Goal: Find specific page/section: Find specific page/section

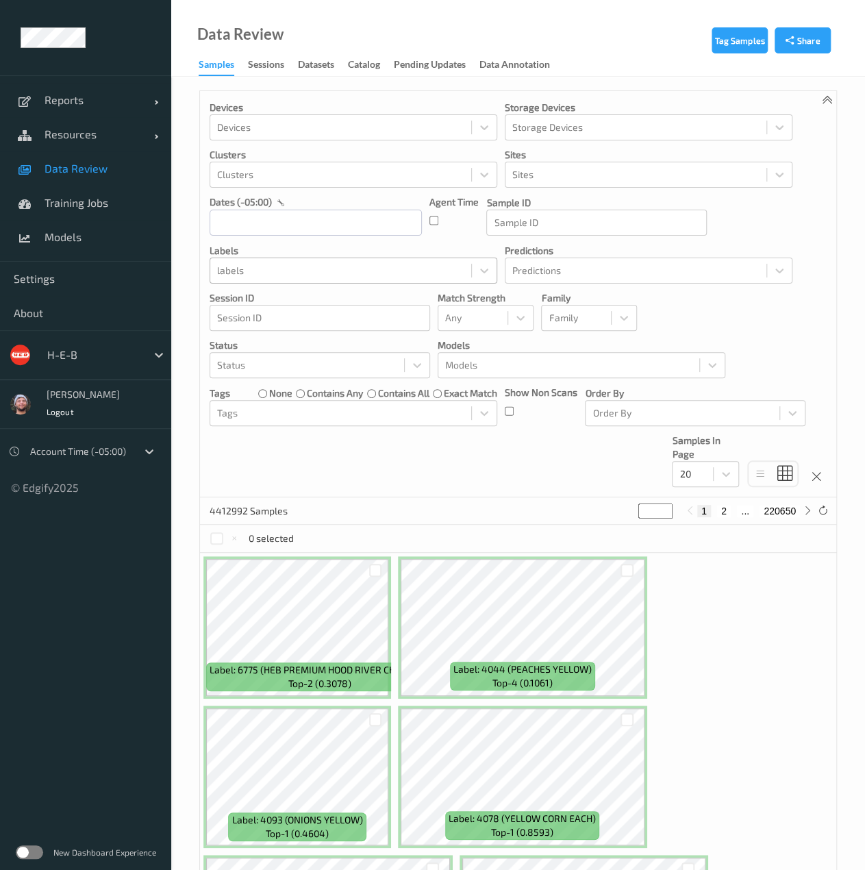
click at [371, 272] on div at bounding box center [340, 270] width 247 height 16
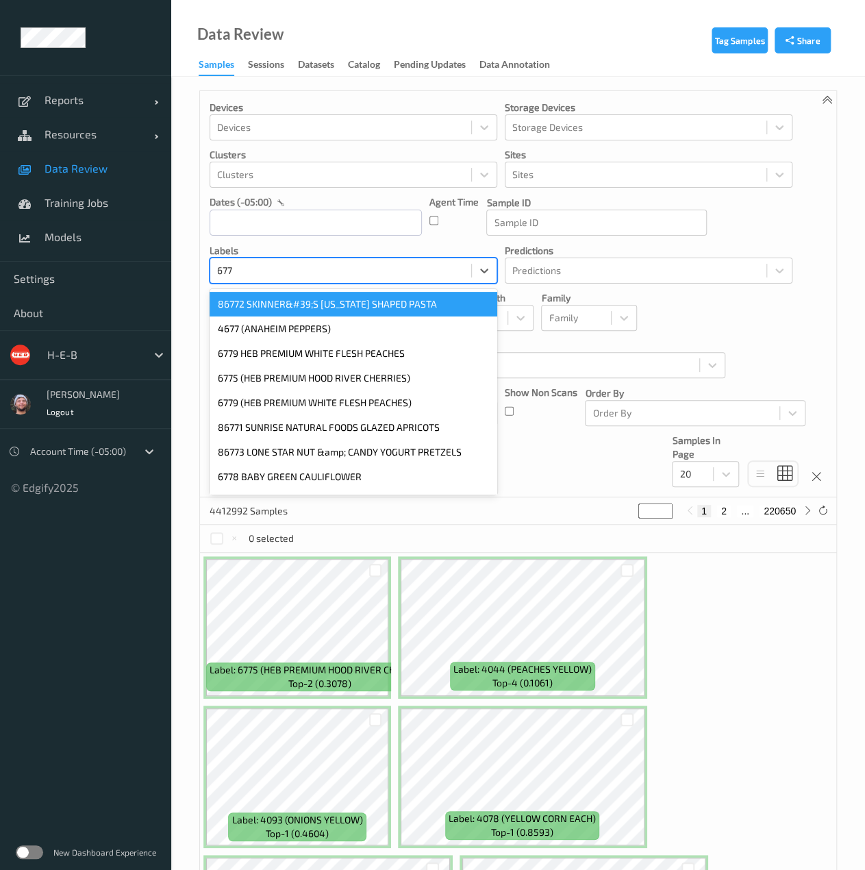
type input "6775"
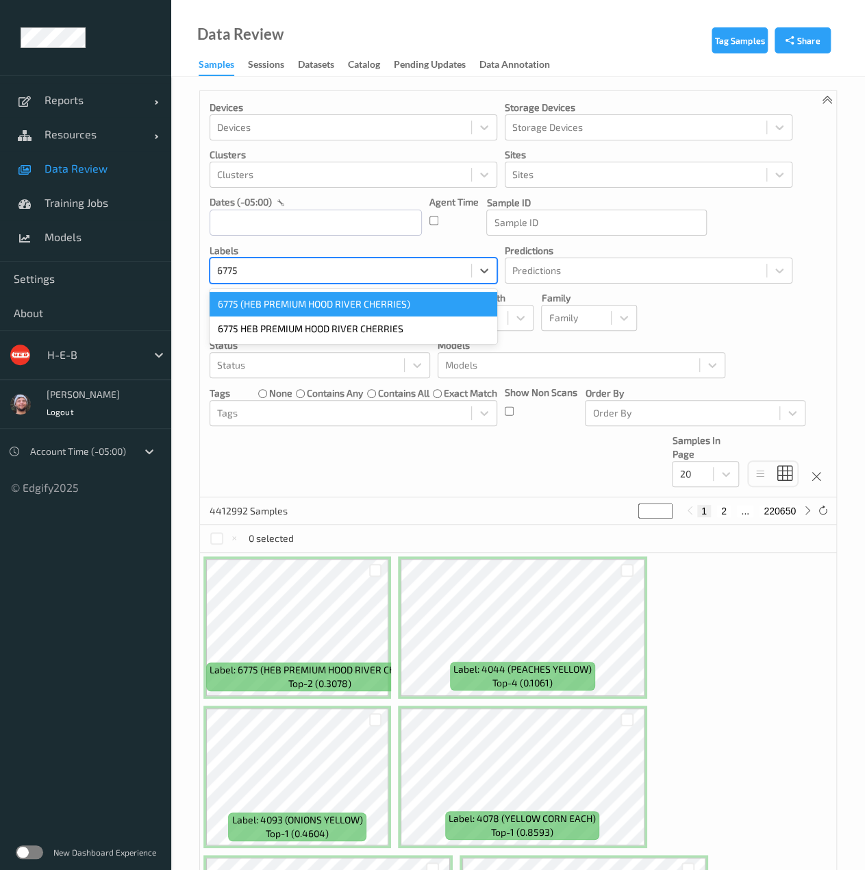
click at [374, 308] on div "6775 (HEB PREMIUM HOOD RIVER CHERRIES)" at bounding box center [354, 304] width 288 height 25
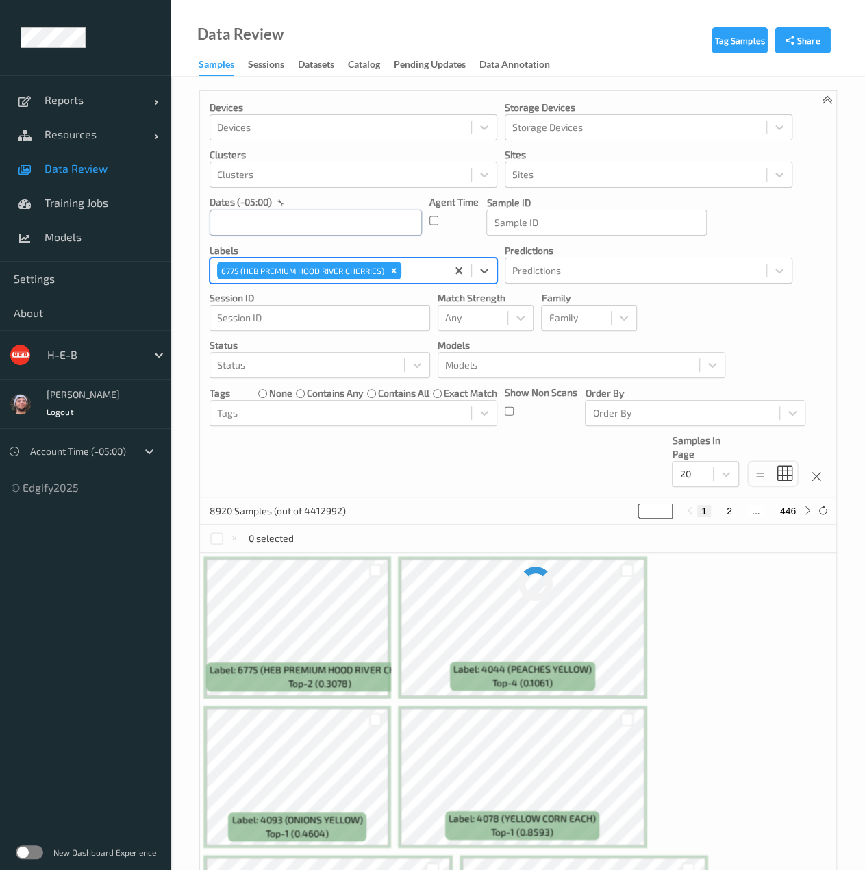
click at [305, 231] on input "text" at bounding box center [316, 223] width 212 height 26
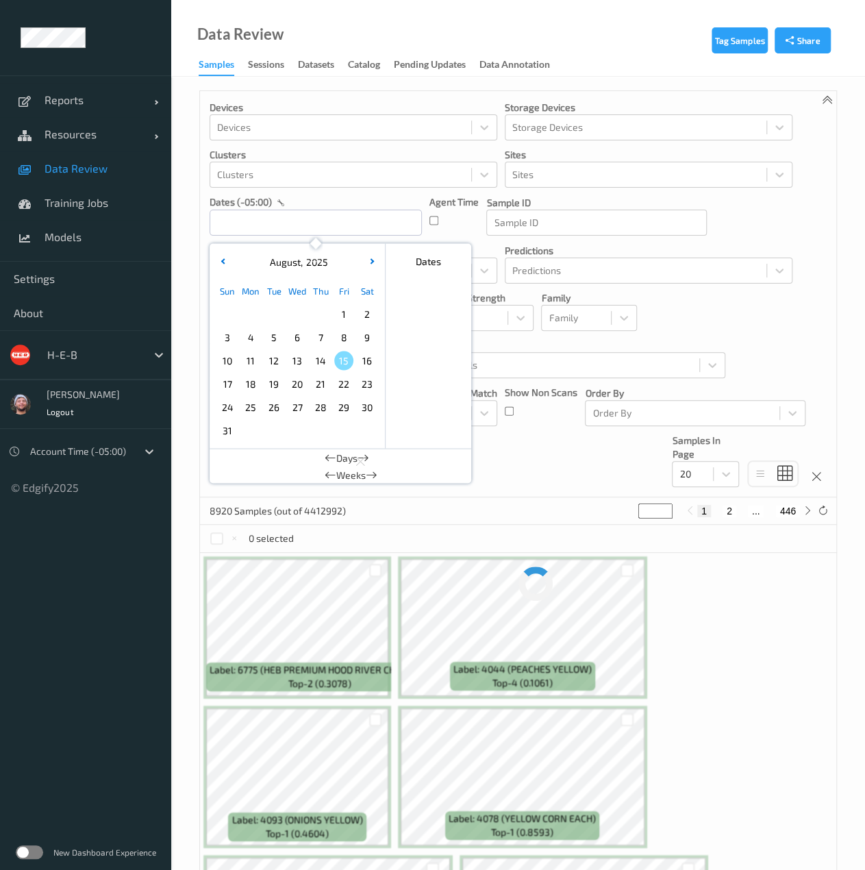
click at [323, 367] on span "14" at bounding box center [320, 360] width 19 height 19
click at [306, 362] on span "13" at bounding box center [297, 360] width 19 height 19
click at [606, 447] on div "Devices Devices Storage Devices Storage Devices Clusters Clusters Sites Sites d…" at bounding box center [518, 294] width 636 height 406
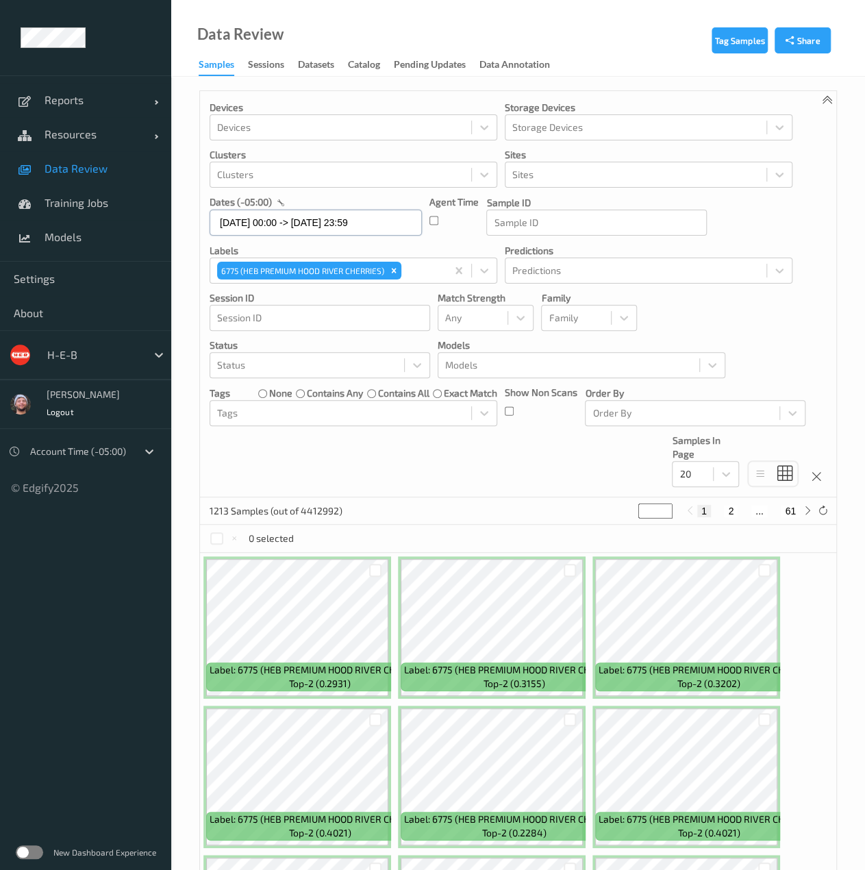
click at [286, 219] on input "13/08/2025 00:00 -> 14/08/2025 23:59" at bounding box center [316, 223] width 212 height 26
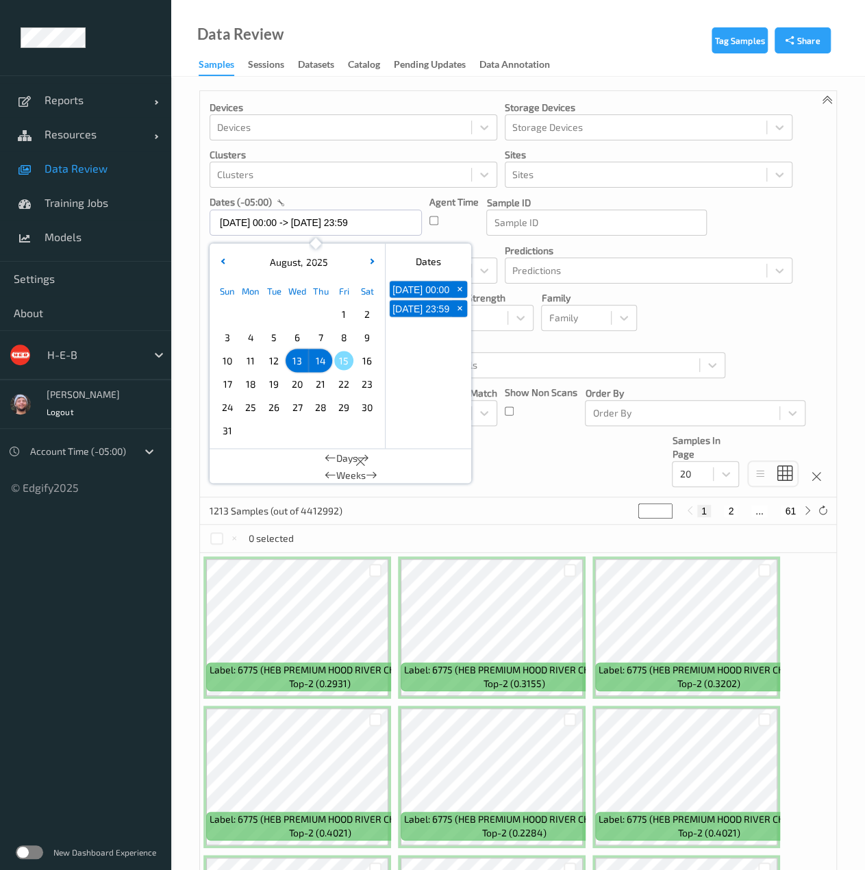
click at [325, 361] on span "14" at bounding box center [320, 360] width 19 height 19
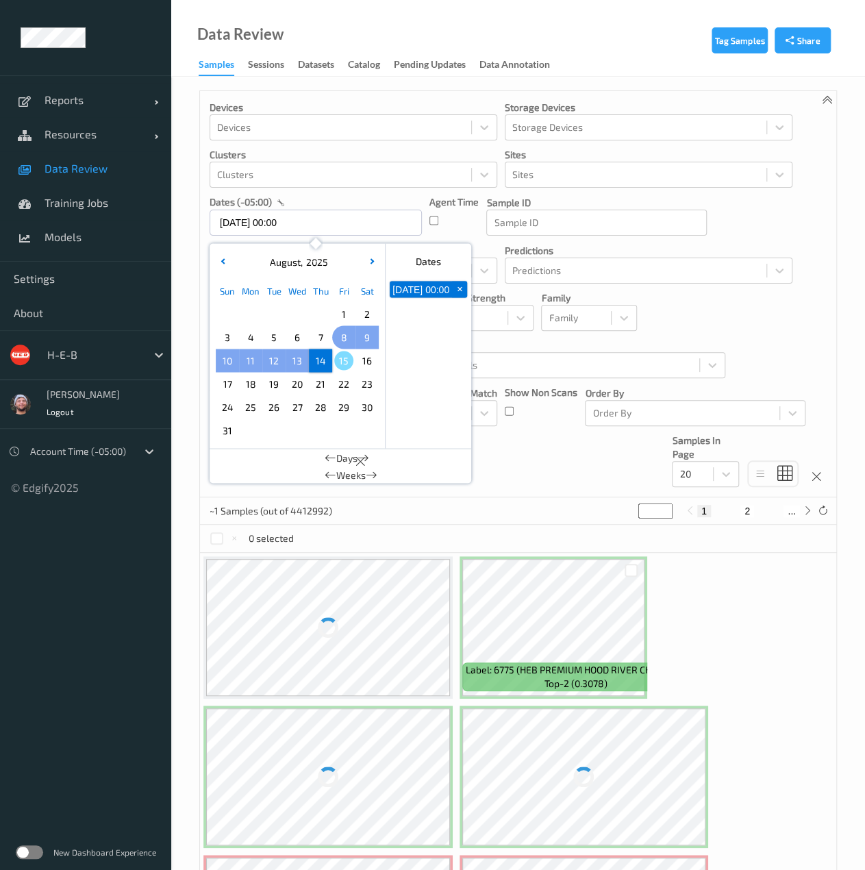
click at [337, 342] on span "8" at bounding box center [343, 336] width 19 height 19
type input "08/08/2025 00:00 -> 14/08/2025 23:59"
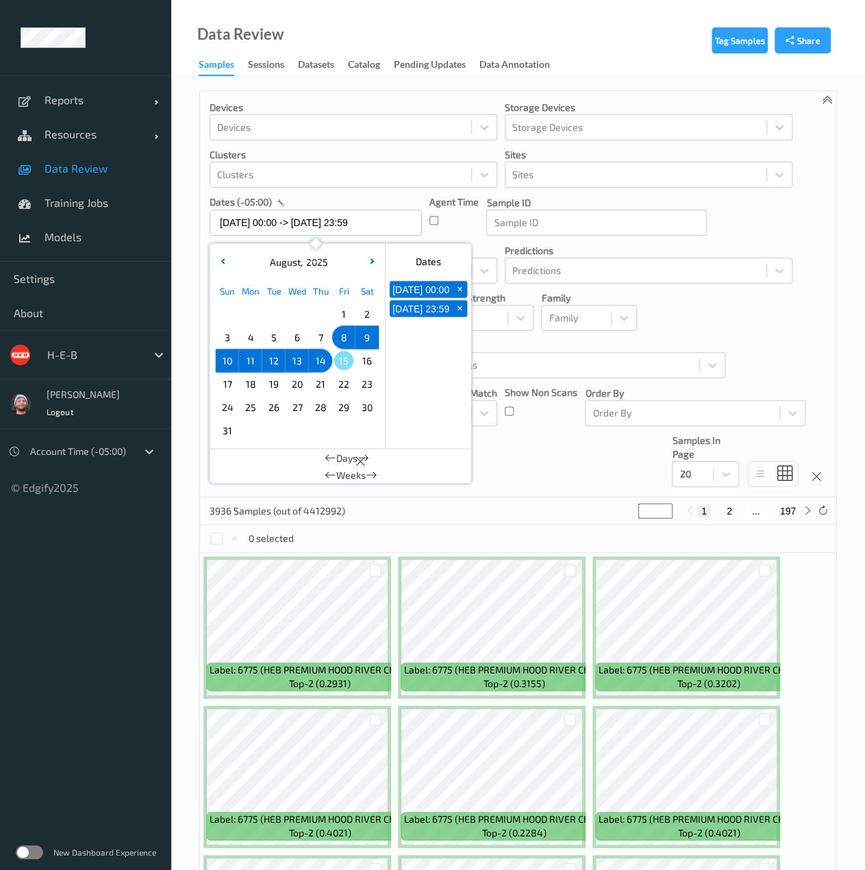
click at [674, 386] on p "Order By" at bounding box center [695, 393] width 221 height 14
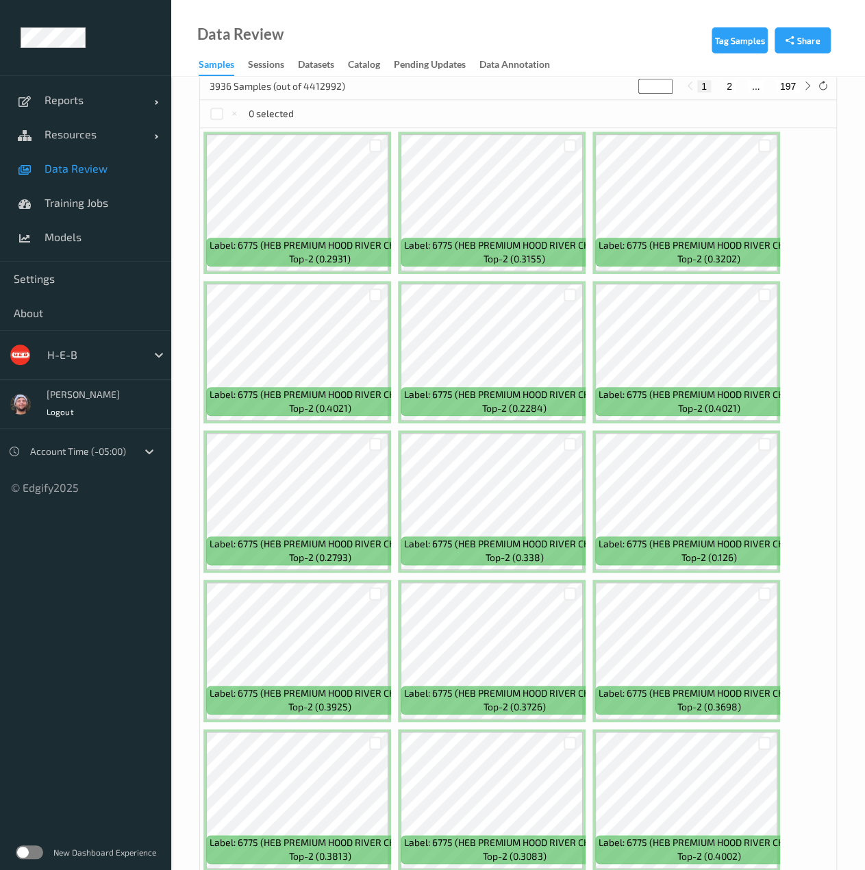
scroll to position [432, 0]
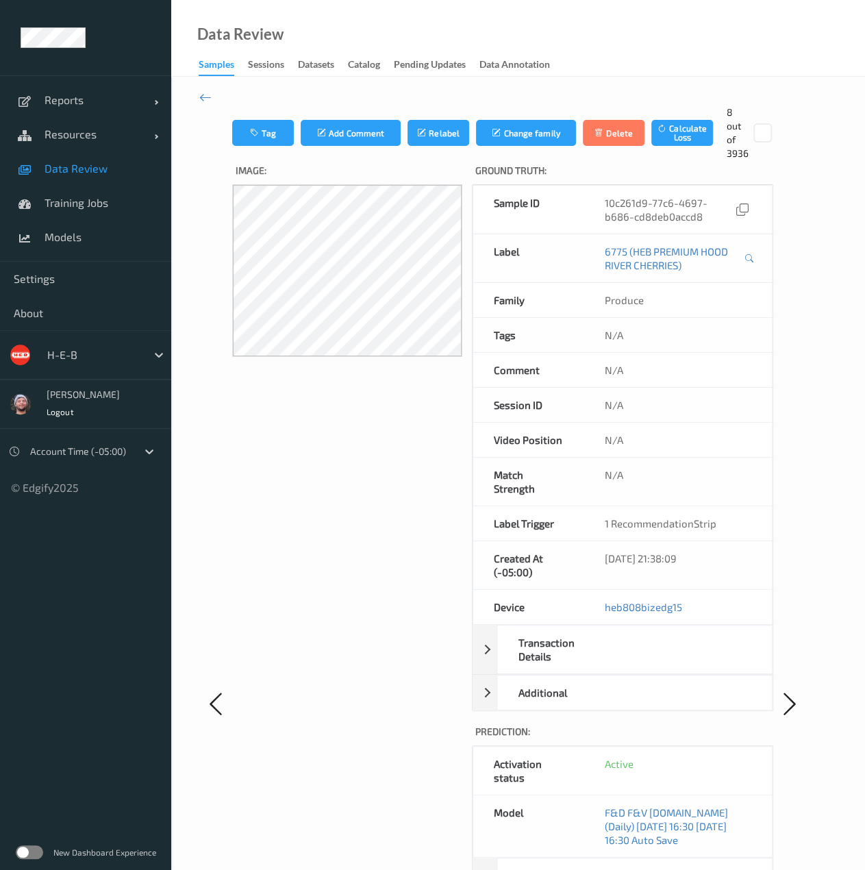
click at [206, 105] on div "Tag Add Comment Relabel Change family Delete Calculate Loss 8 out of 3936 Image…" at bounding box center [518, 704] width 694 height 1254
click at [206, 96] on icon at bounding box center [205, 97] width 12 height 15
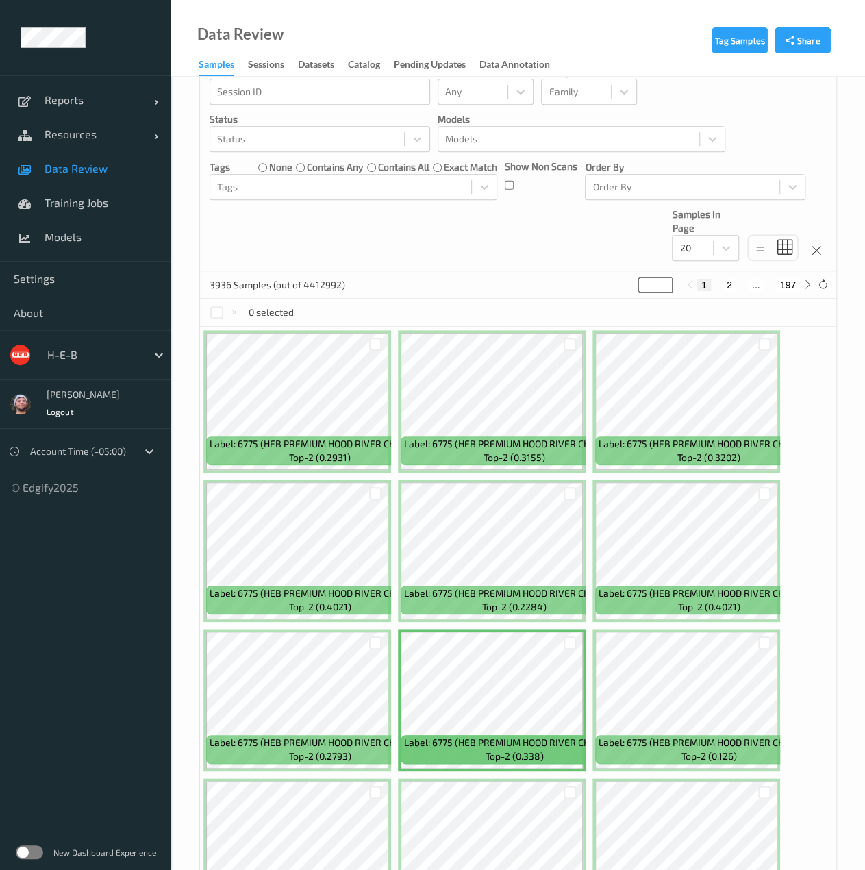
scroll to position [114, 0]
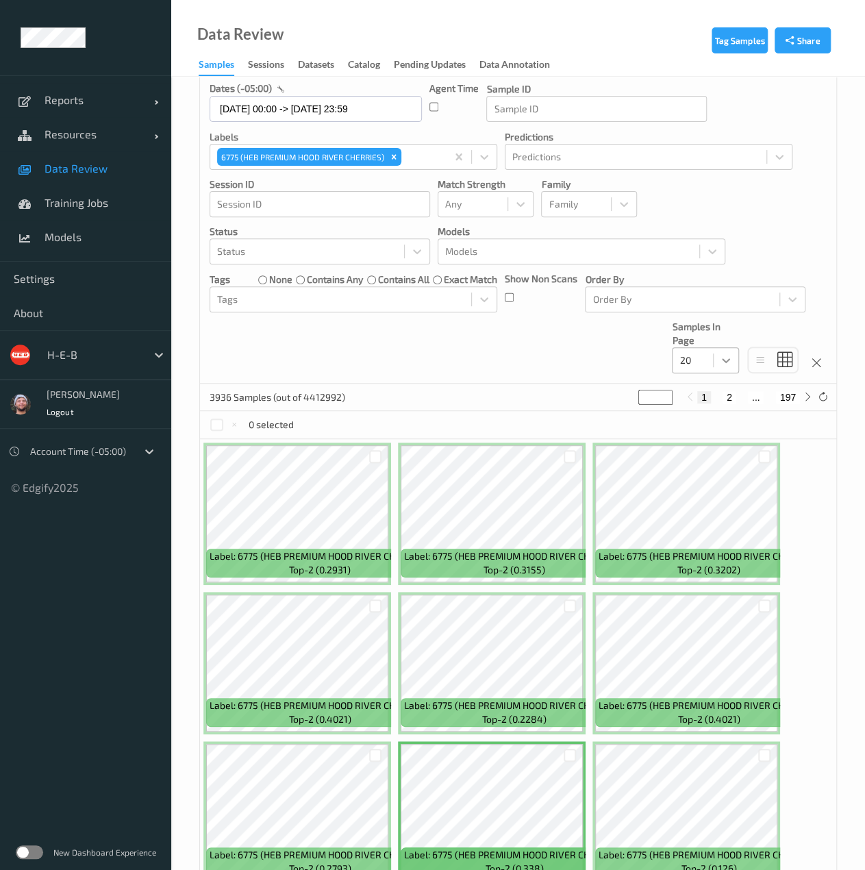
click at [717, 359] on div at bounding box center [726, 360] width 25 height 25
click at [714, 483] on div "200" at bounding box center [705, 492] width 67 height 25
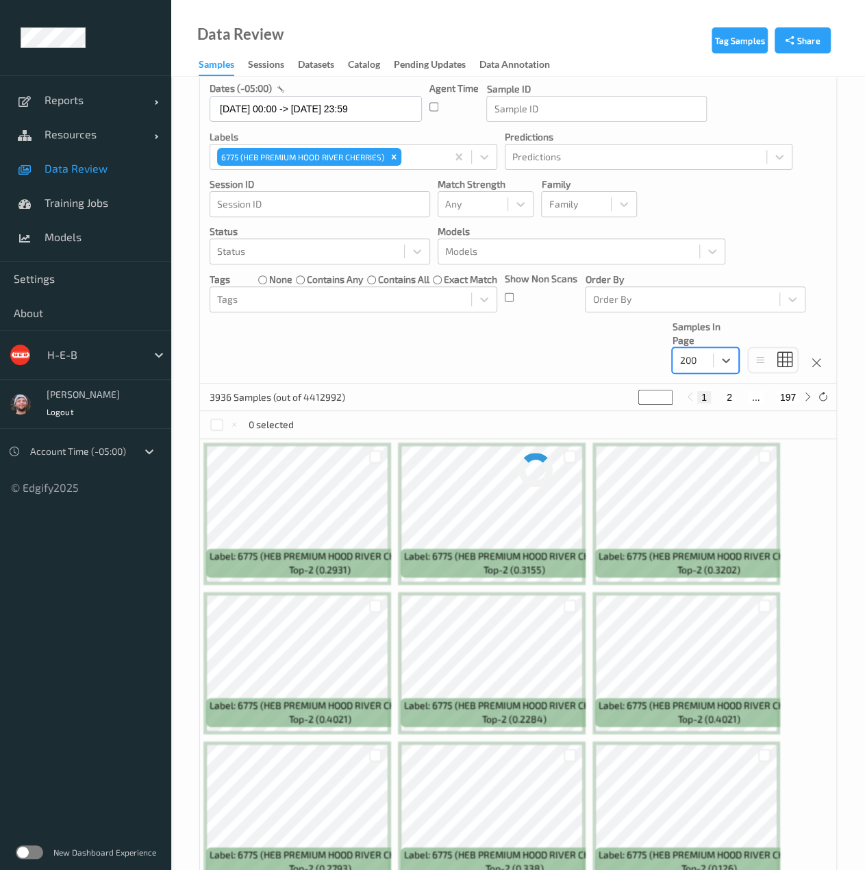
click at [554, 365] on div "Devices Devices Storage Devices Storage Devices Clusters Clusters Sites Sites d…" at bounding box center [518, 180] width 636 height 406
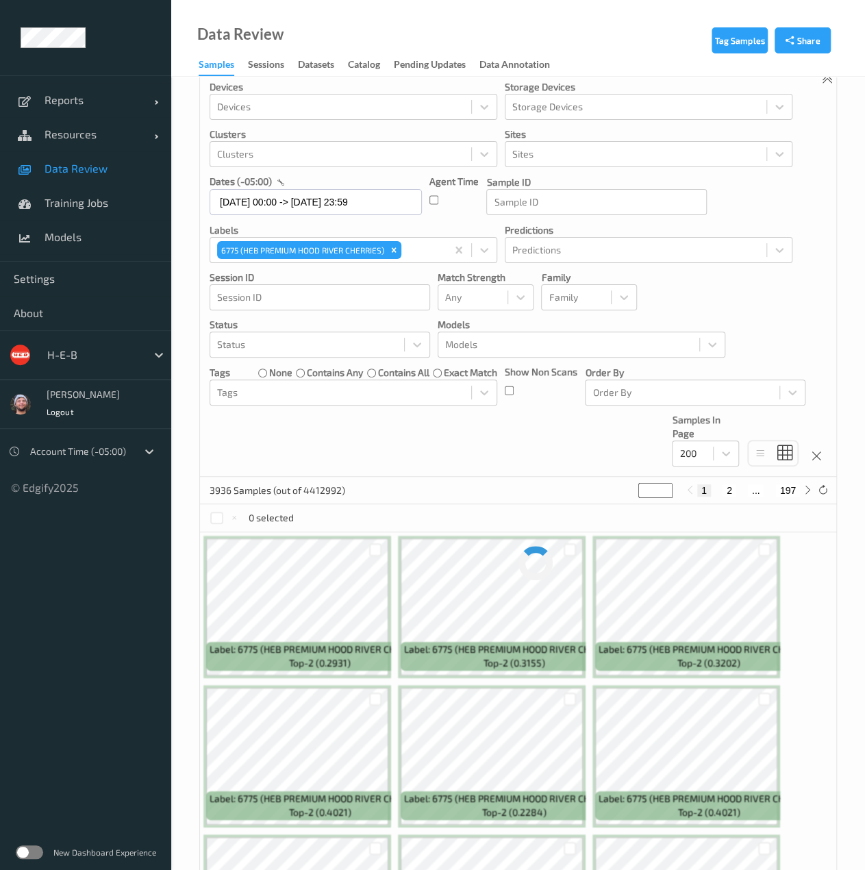
scroll to position [21, 0]
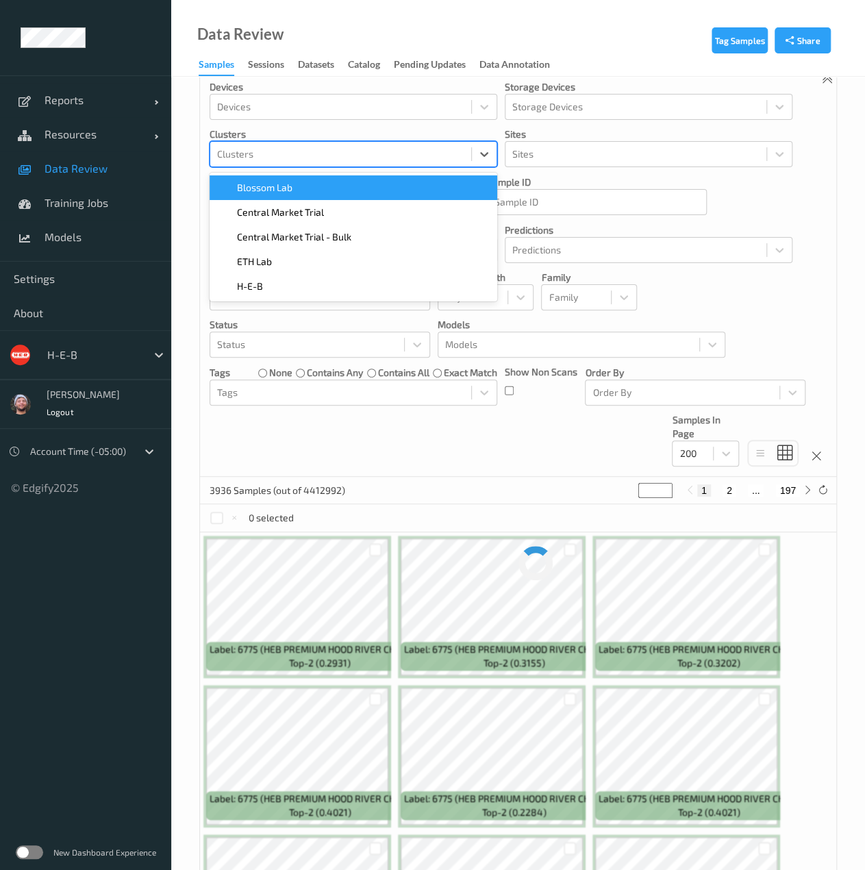
click at [373, 141] on div "Clusters" at bounding box center [354, 154] width 288 height 26
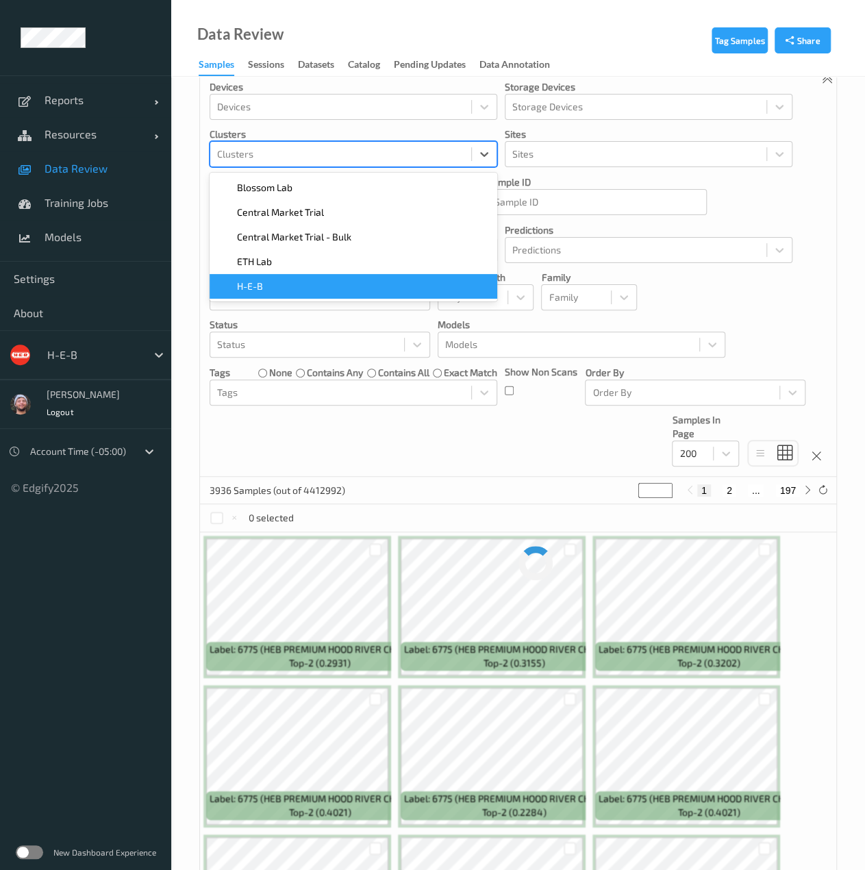
click at [303, 282] on div "H-E-B" at bounding box center [353, 286] width 271 height 14
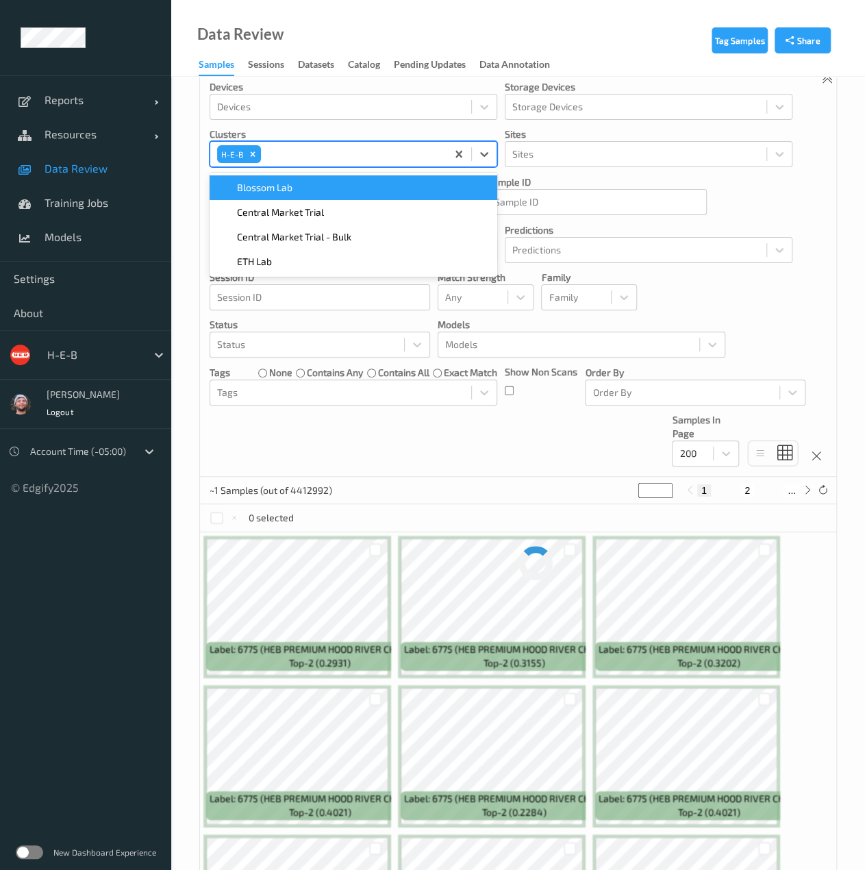
click at [519, 410] on div "Devices Devices Storage Devices Storage Devices Clusters option H-E-B, selected…" at bounding box center [518, 274] width 636 height 406
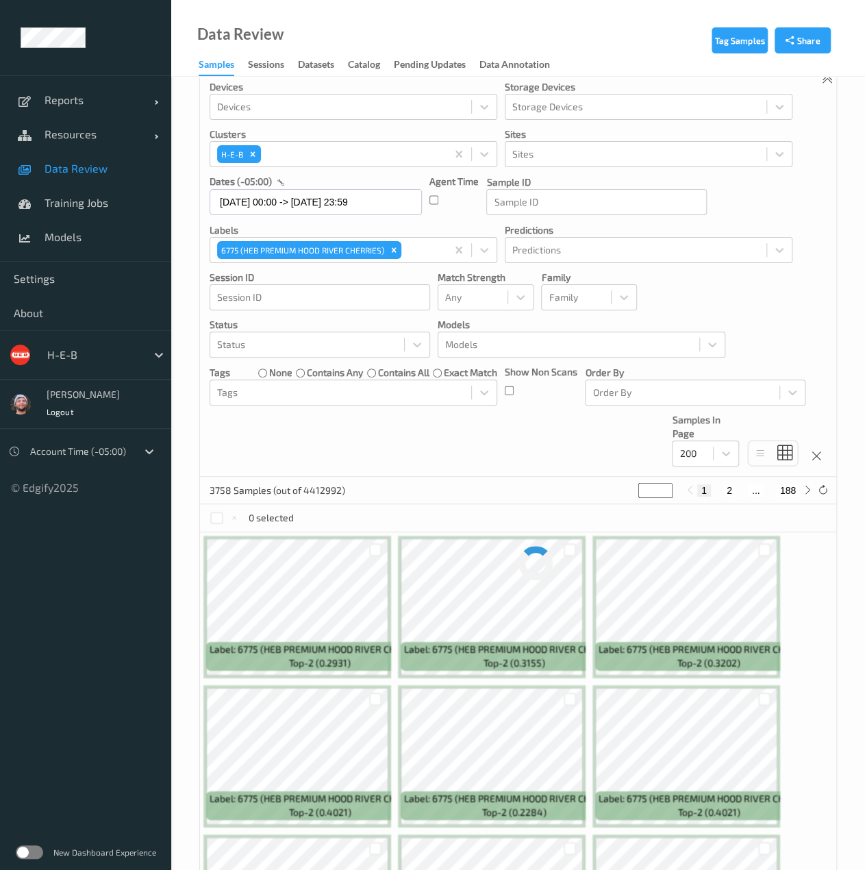
click at [523, 451] on div "Devices Devices Storage Devices Storage Devices Clusters H-E-B Sites Sites date…" at bounding box center [518, 274] width 636 height 406
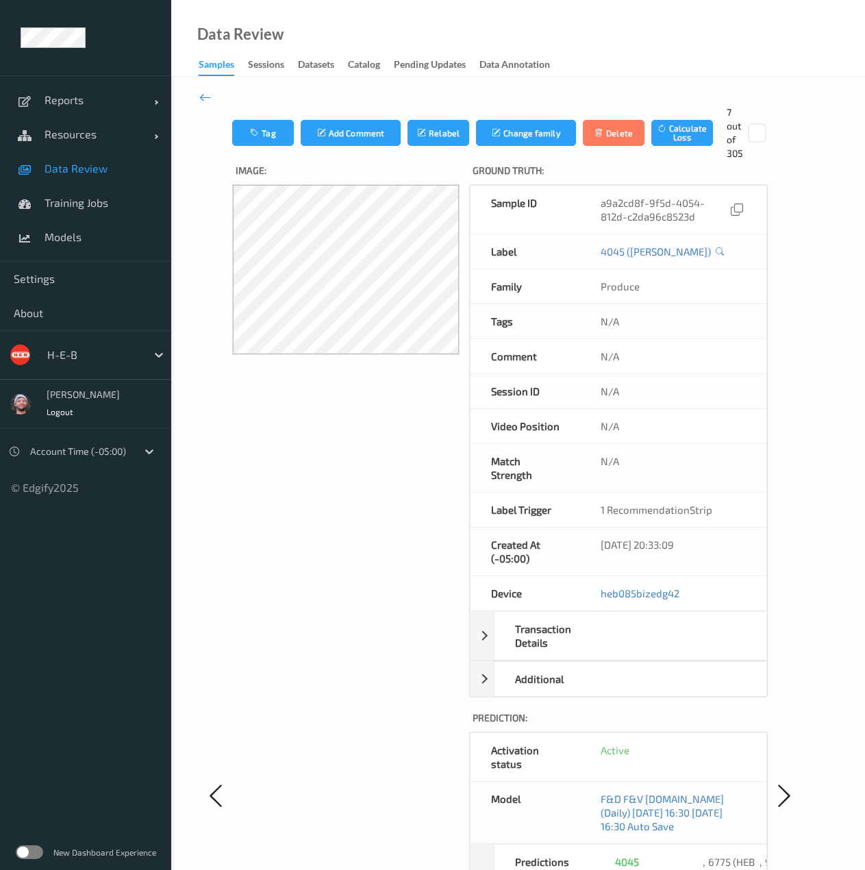
scroll to position [356, 0]
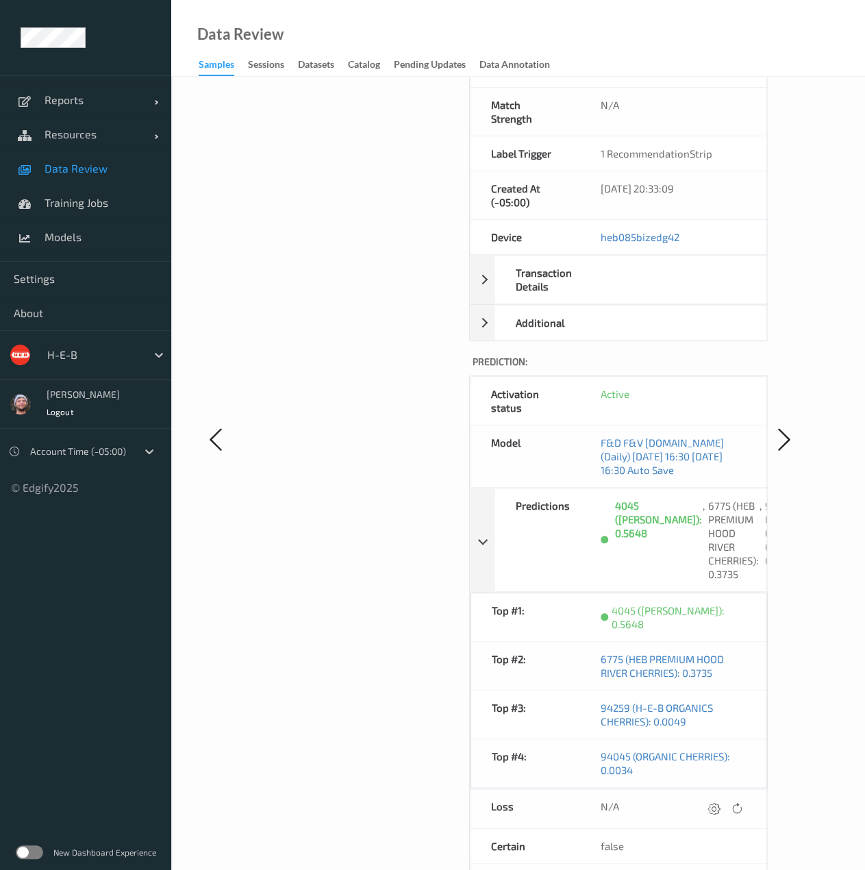
click at [126, 162] on span "Data Review" at bounding box center [101, 169] width 113 height 14
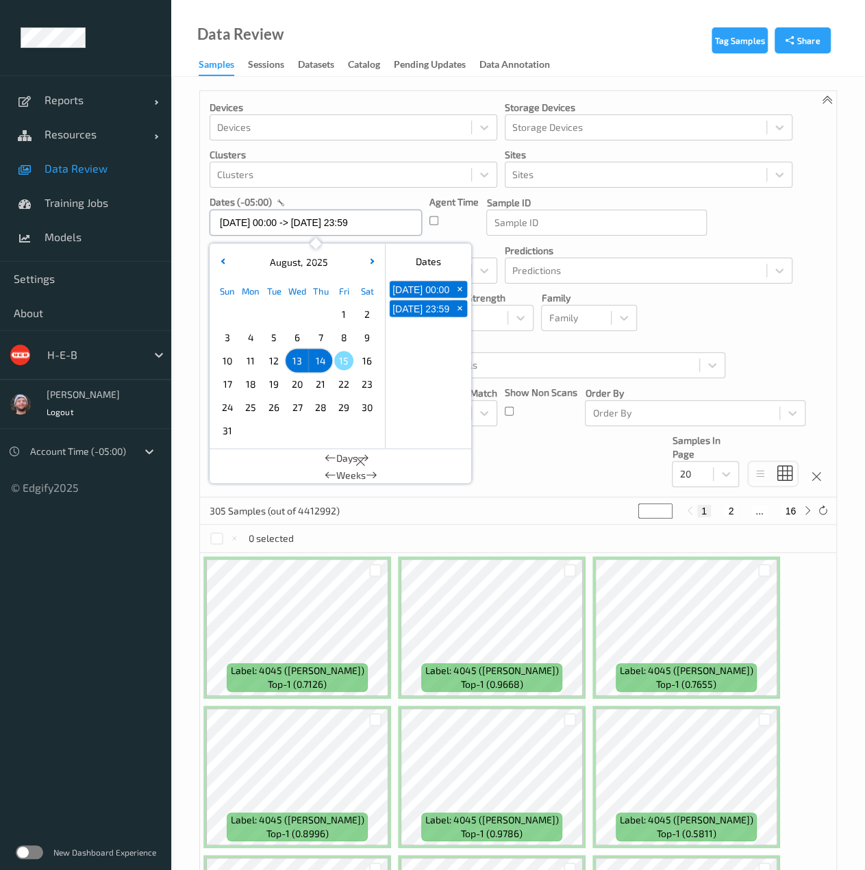
click at [225, 222] on input "[DATE] 00:00 -> [DATE] 23:59" at bounding box center [316, 223] width 212 height 26
click at [315, 360] on span "14" at bounding box center [320, 360] width 19 height 19
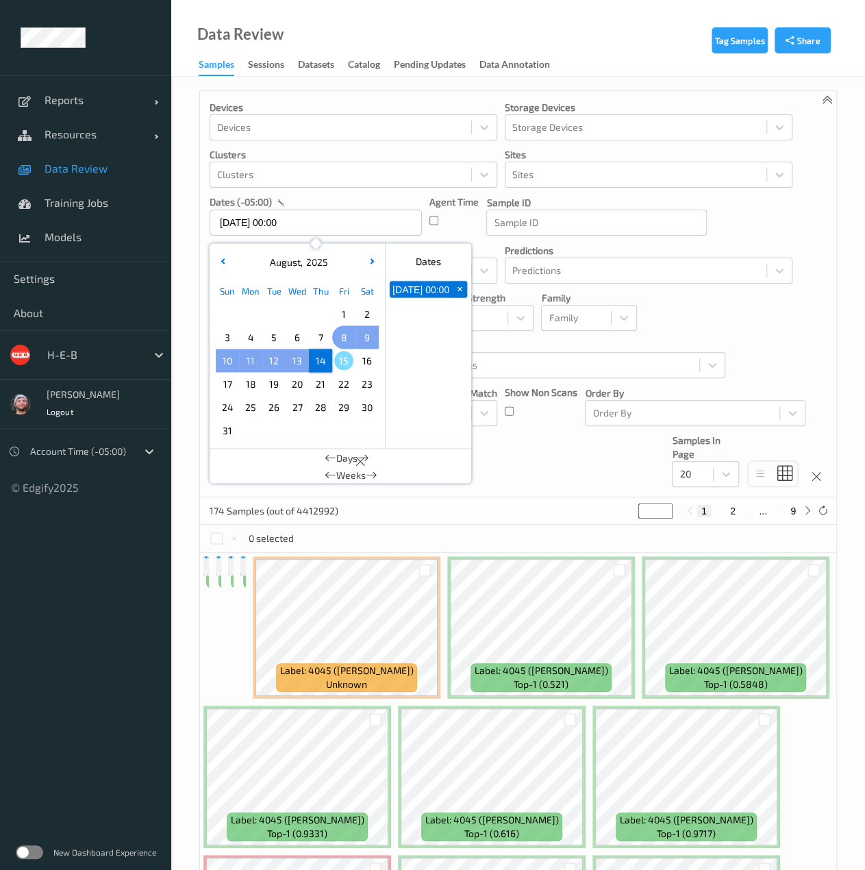
click at [340, 342] on span "8" at bounding box center [343, 336] width 19 height 19
type input "08/08/2025 00:00 -> 14/08/2025 23:59"
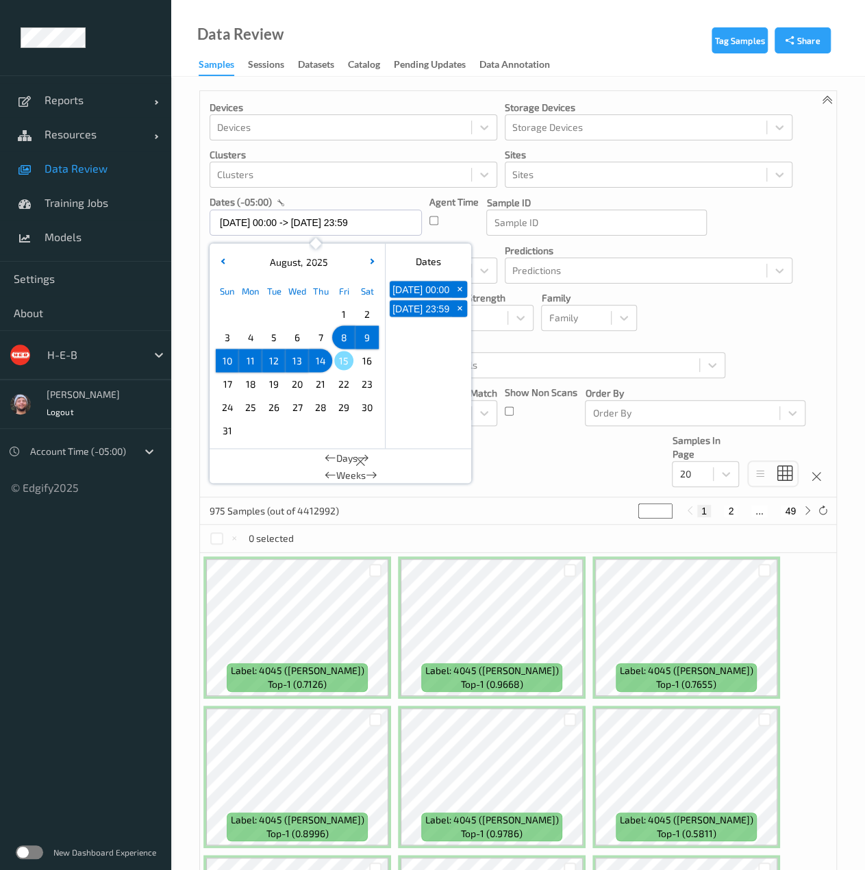
click at [490, 477] on div "Devices Devices Storage Devices Storage Devices Clusters Clusters Sites Sites d…" at bounding box center [518, 294] width 636 height 406
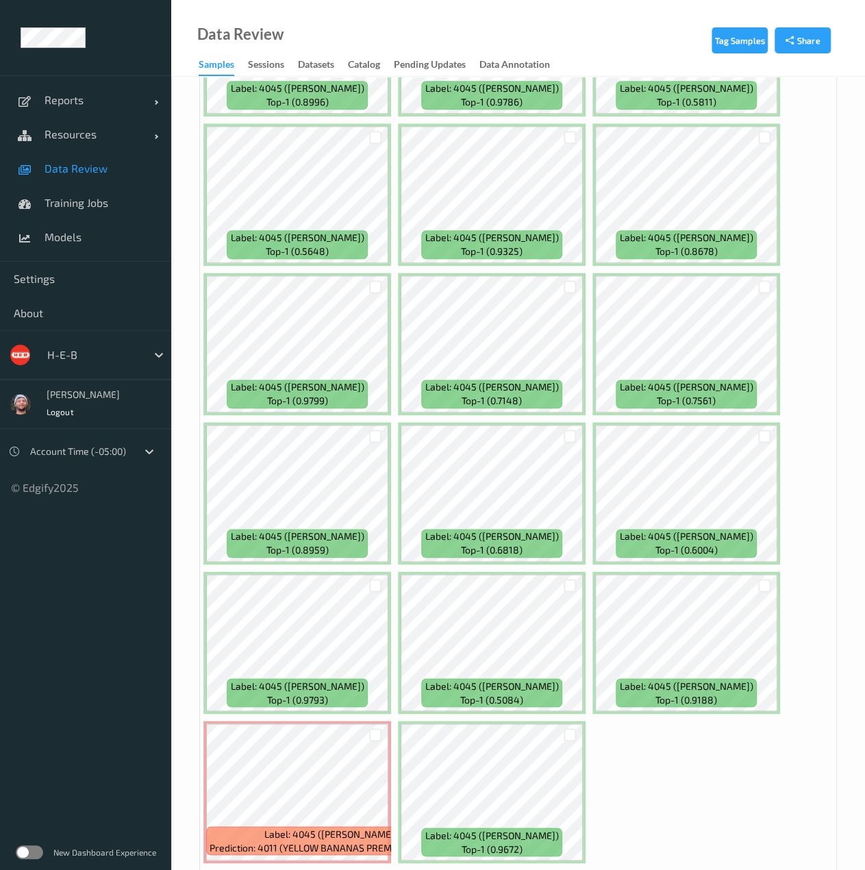
scroll to position [782, 0]
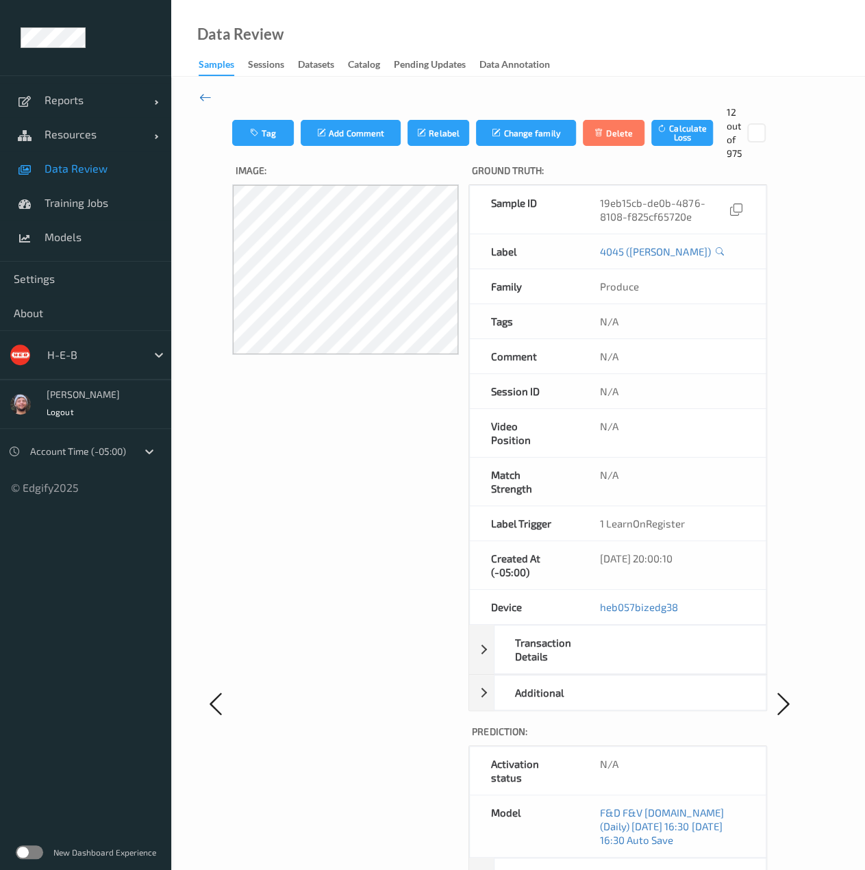
click at [206, 96] on icon at bounding box center [205, 97] width 12 height 15
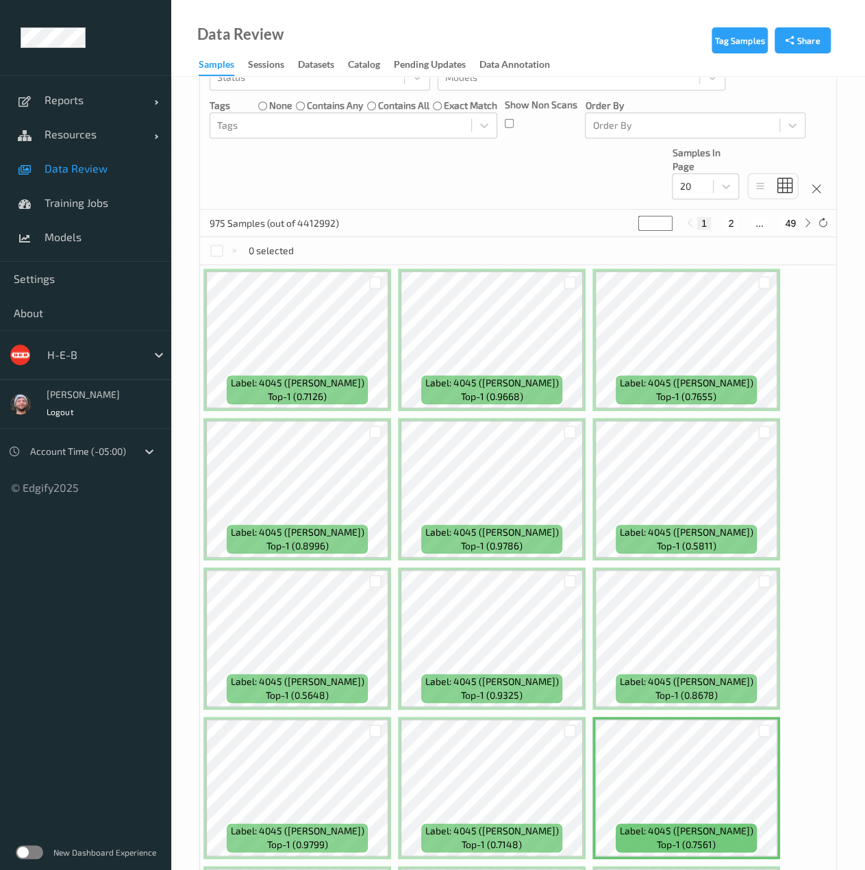
scroll to position [289, 0]
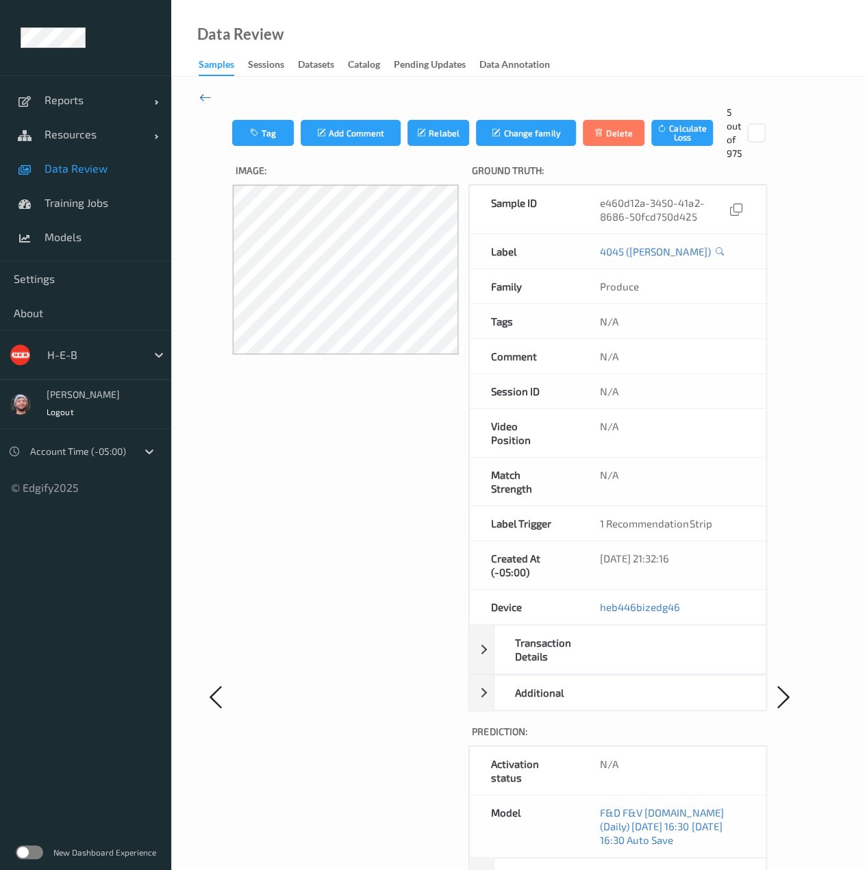
click at [203, 97] on icon at bounding box center [205, 97] width 12 height 15
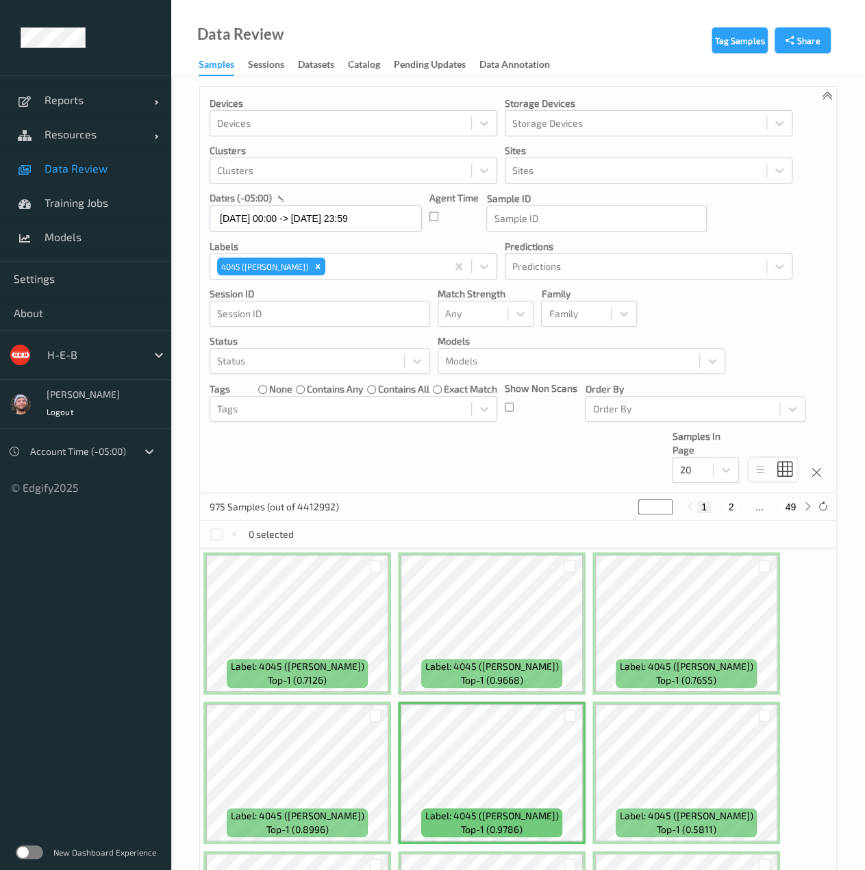
scroll to position [3, 0]
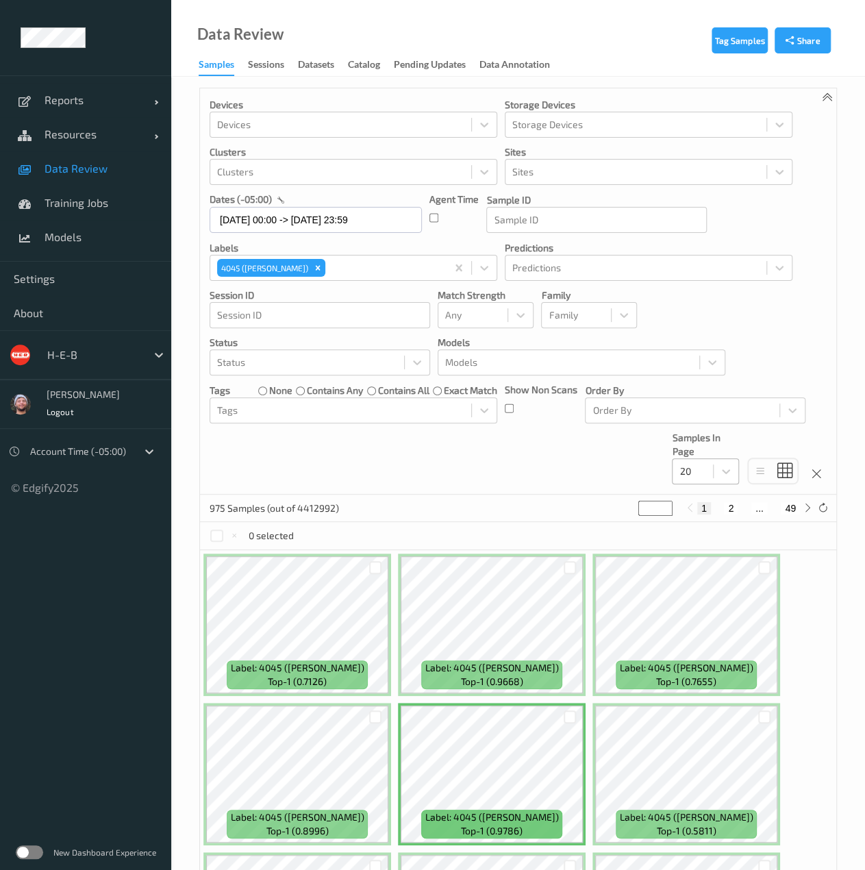
click at [700, 466] on div at bounding box center [693, 471] width 27 height 16
click at [701, 599] on span "200" at bounding box center [707, 604] width 16 height 14
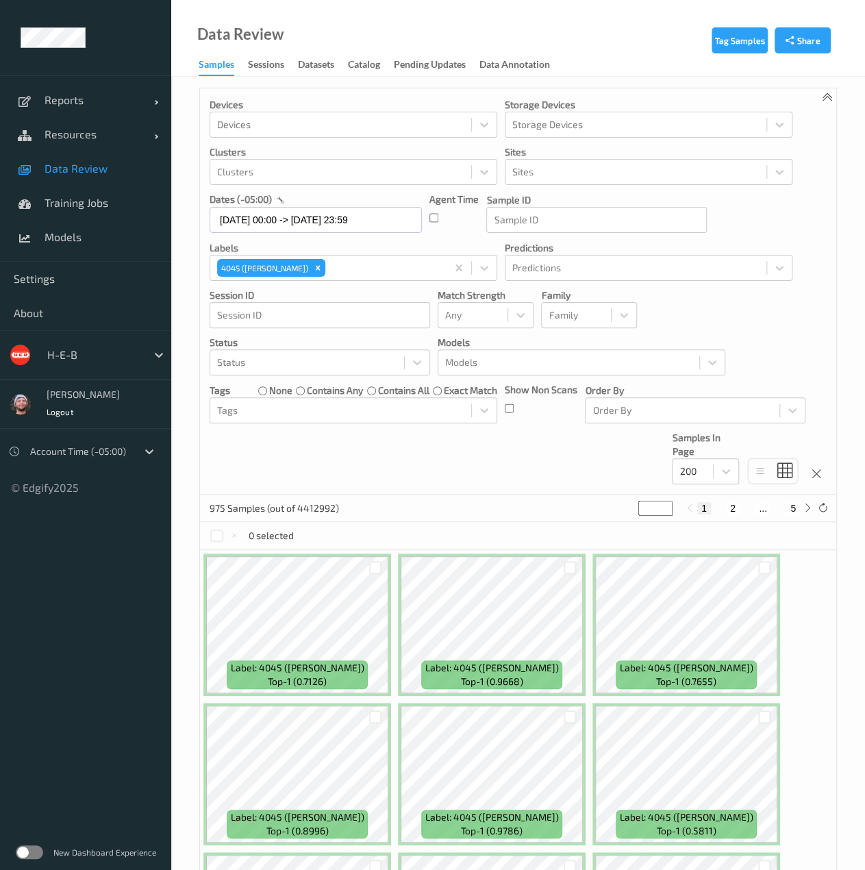
click at [313, 449] on div "Devices Devices Storage Devices Storage Devices Clusters Clusters Sites Sites d…" at bounding box center [518, 291] width 636 height 406
click at [236, 436] on div "Devices Devices Storage Devices Storage Devices Clusters Clusters Sites Sites d…" at bounding box center [518, 291] width 636 height 406
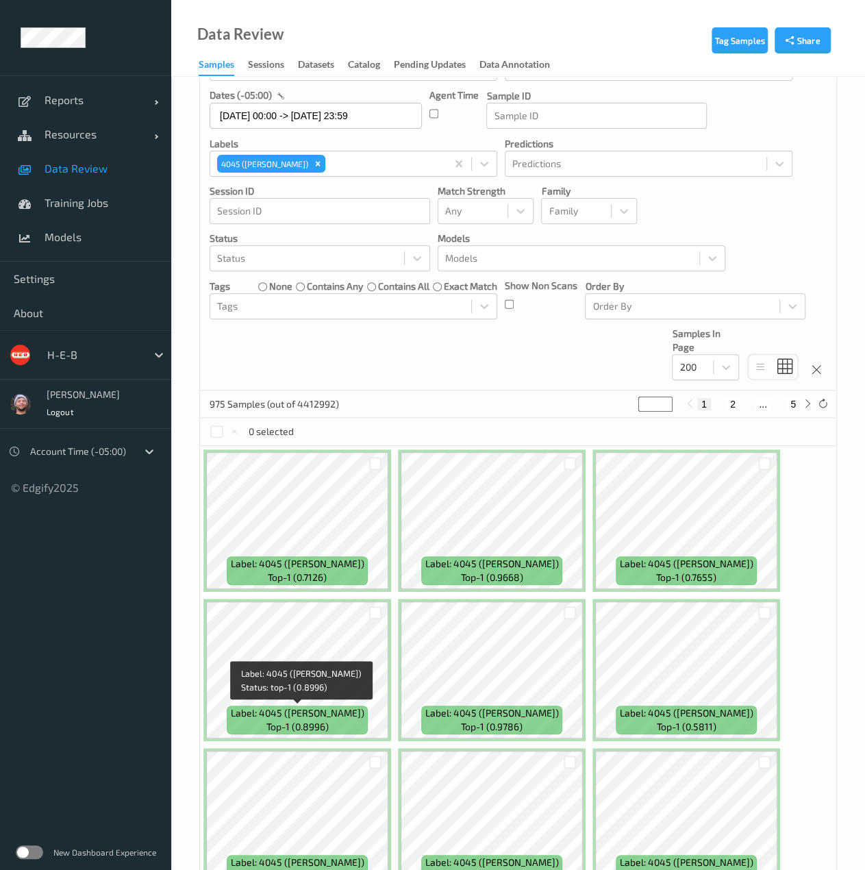
scroll to position [0, 0]
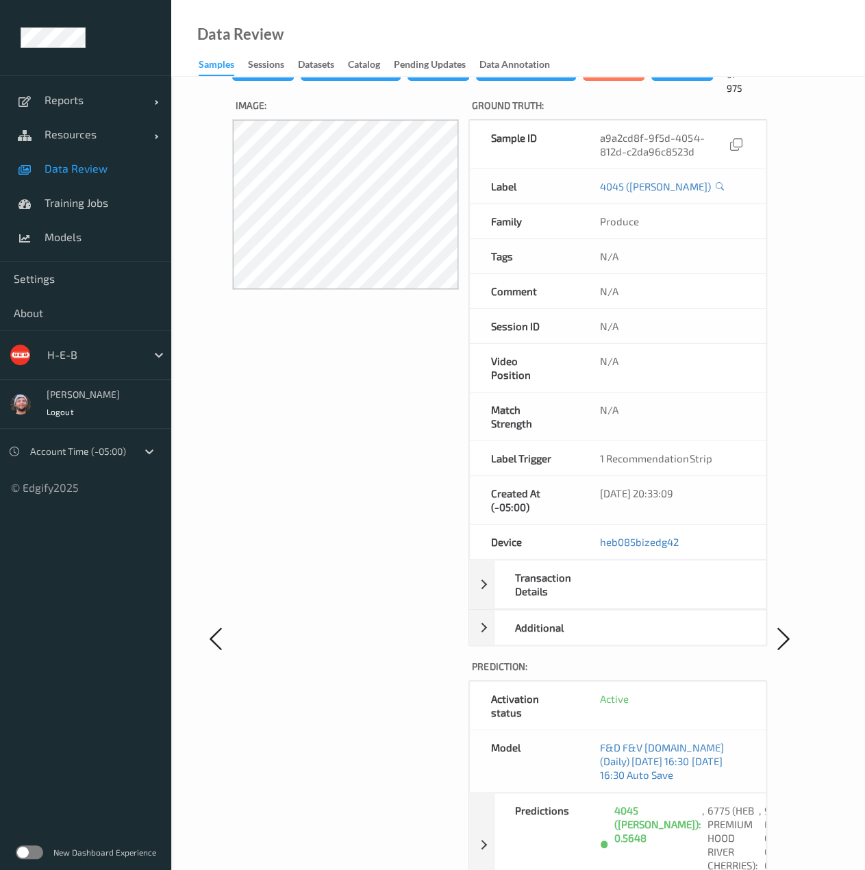
scroll to position [66, 0]
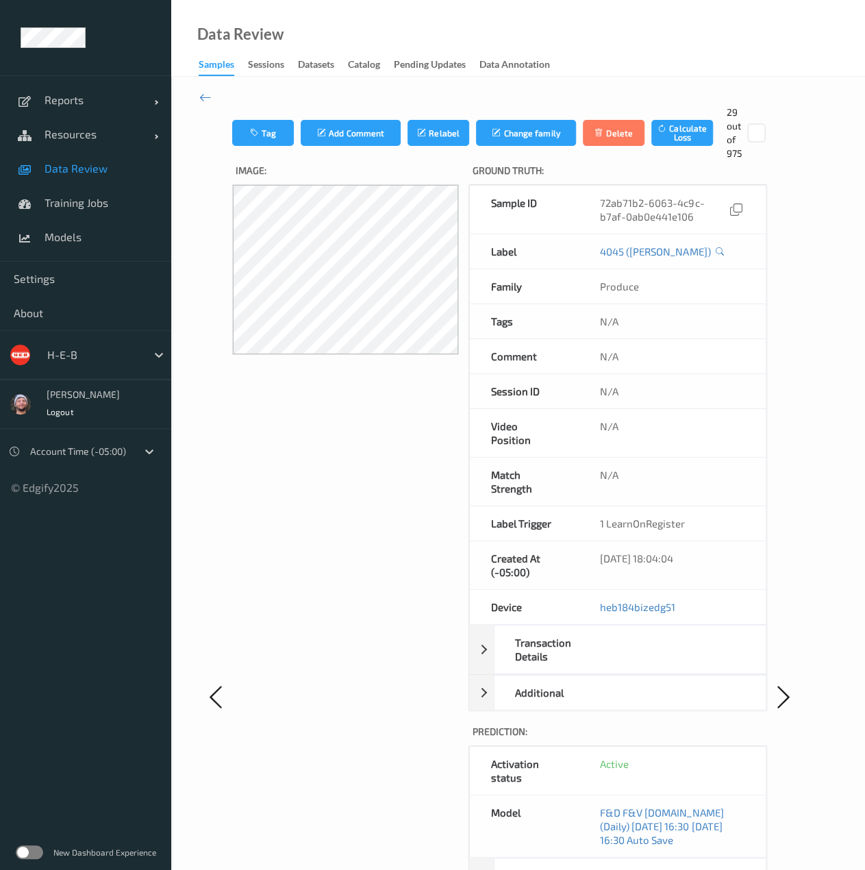
scroll to position [286, 0]
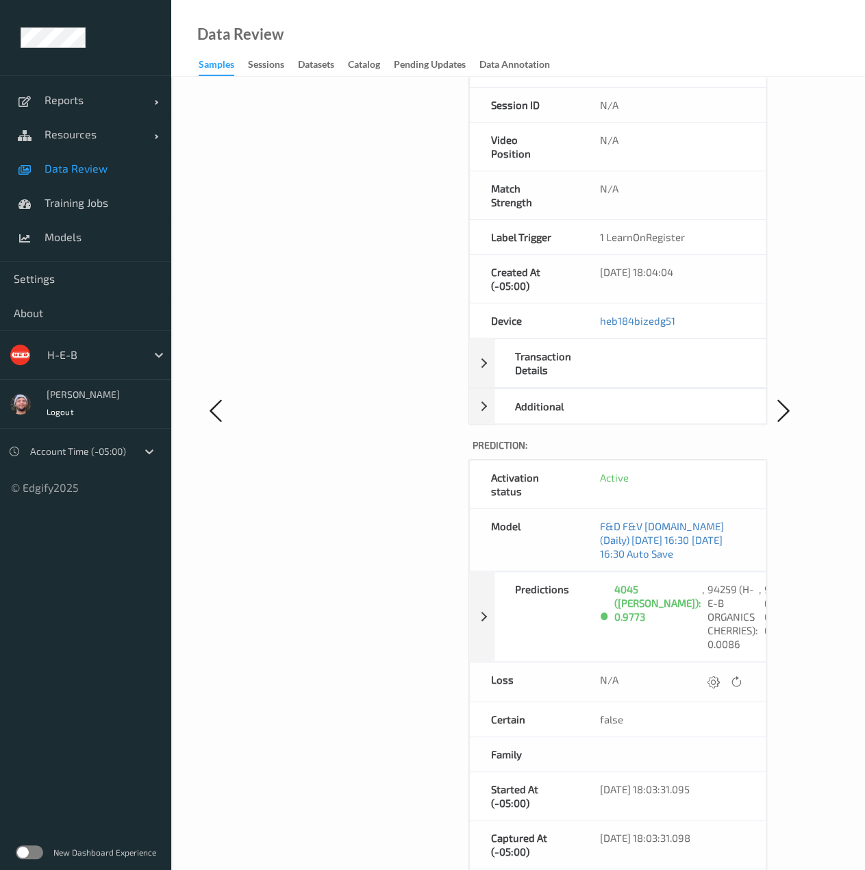
click at [116, 164] on span "Data Review" at bounding box center [101, 169] width 113 height 14
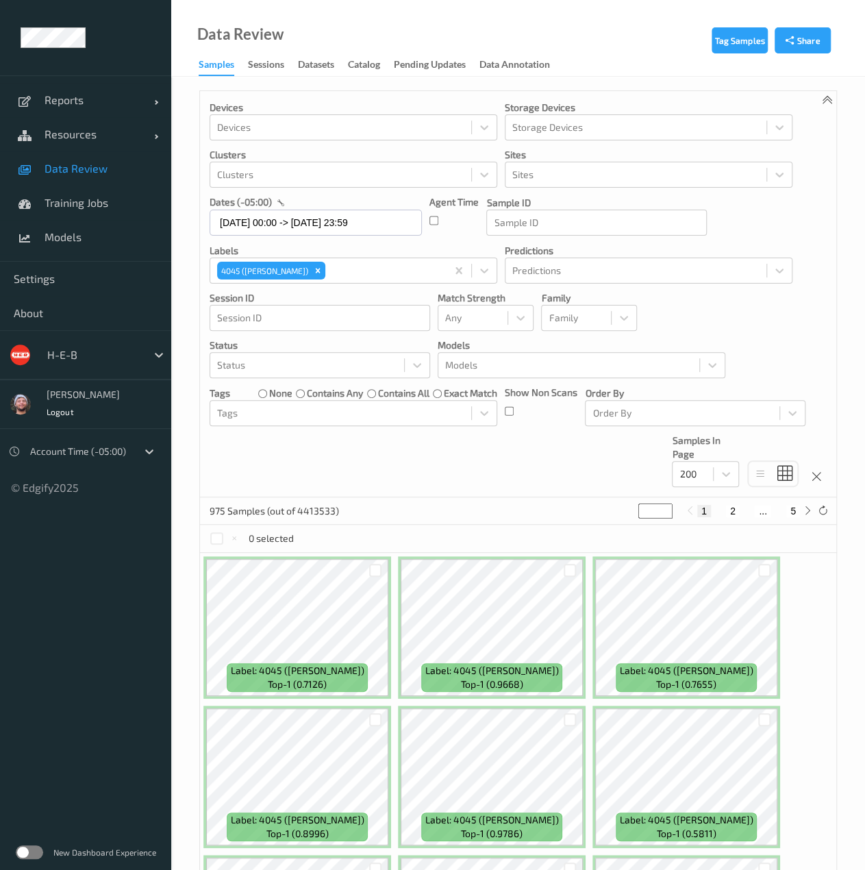
click at [728, 508] on button "2" at bounding box center [733, 511] width 14 height 12
type input "*"
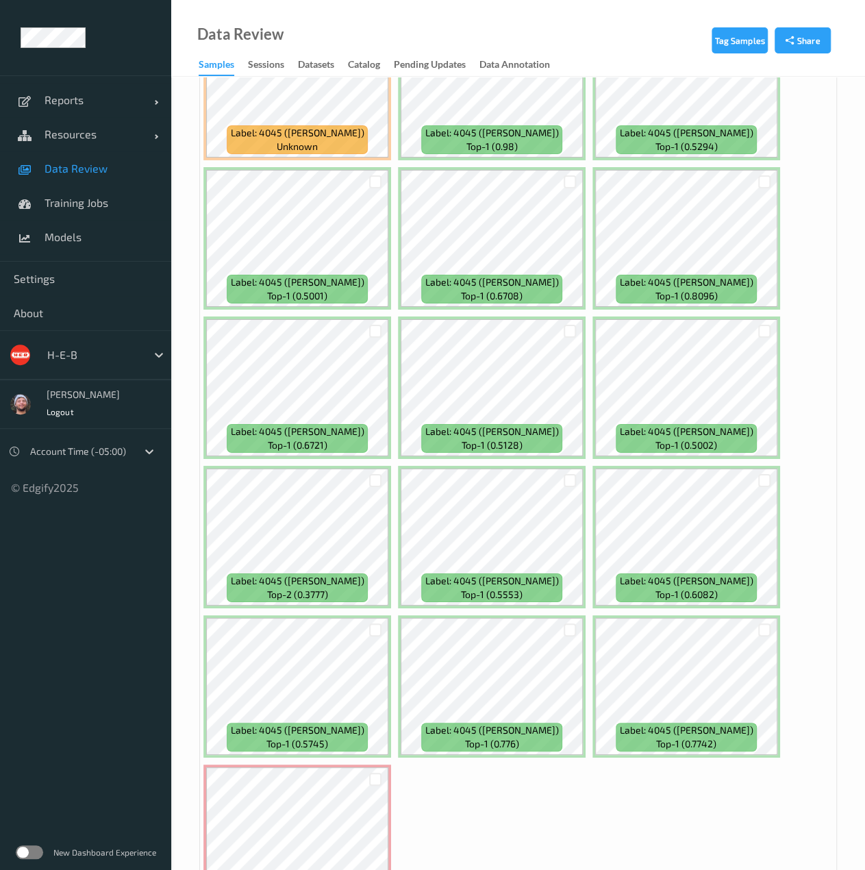
scroll to position [10191, 0]
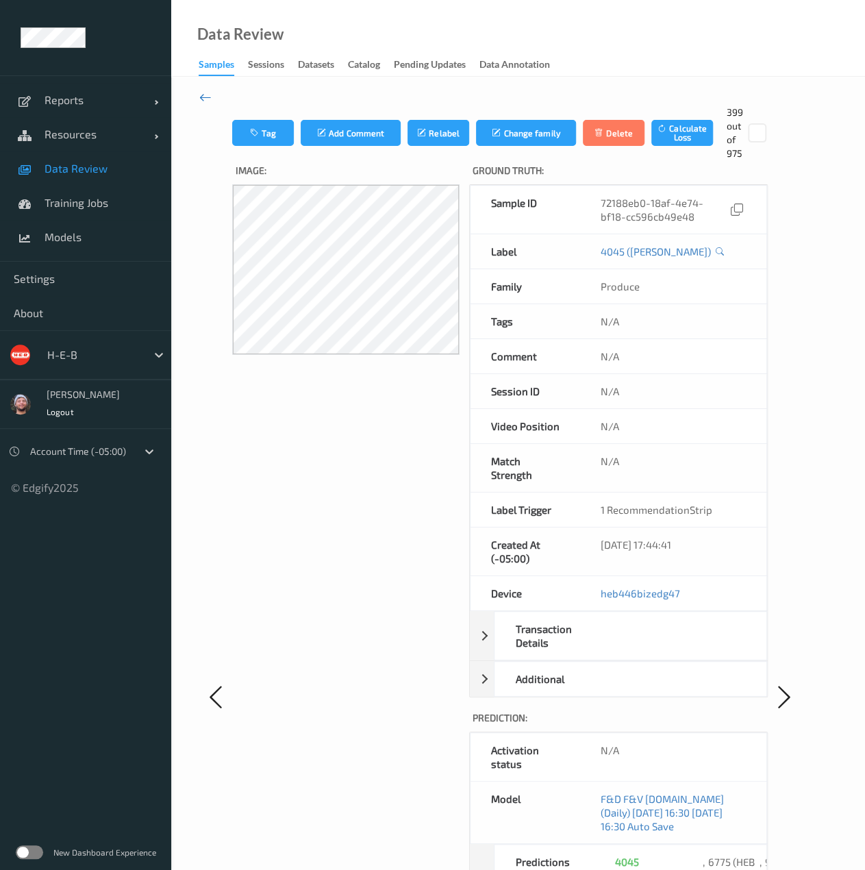
click at [208, 102] on icon at bounding box center [205, 97] width 12 height 15
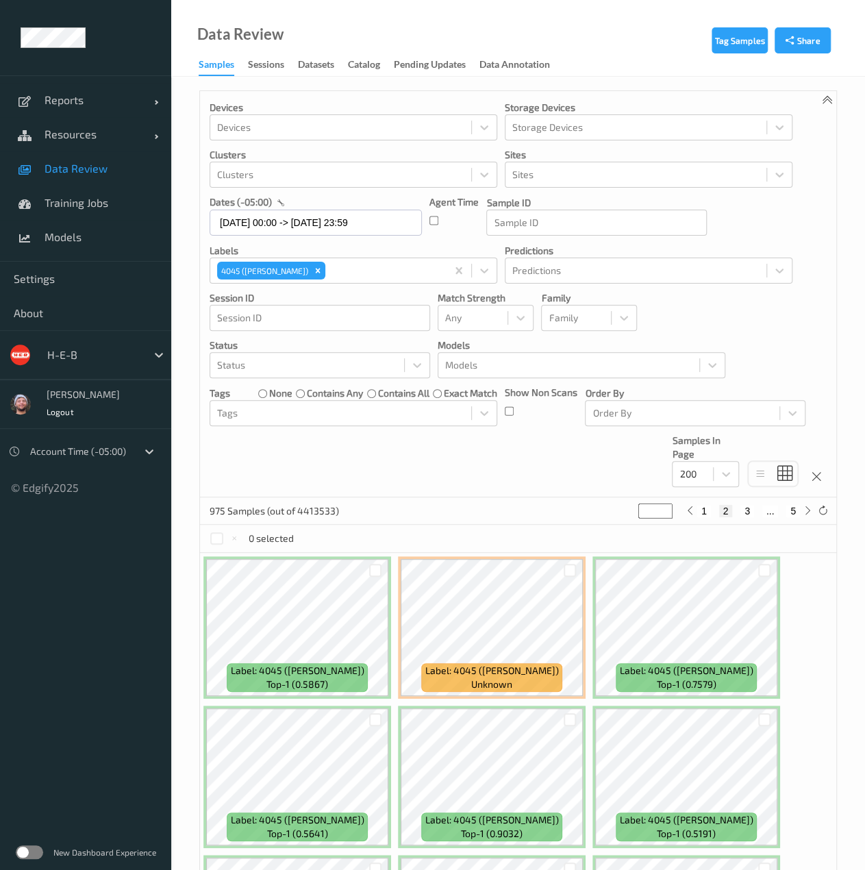
click at [743, 506] on button "3" at bounding box center [748, 511] width 14 height 12
type input "*"
click at [393, 183] on div "Clusters" at bounding box center [340, 175] width 261 height 22
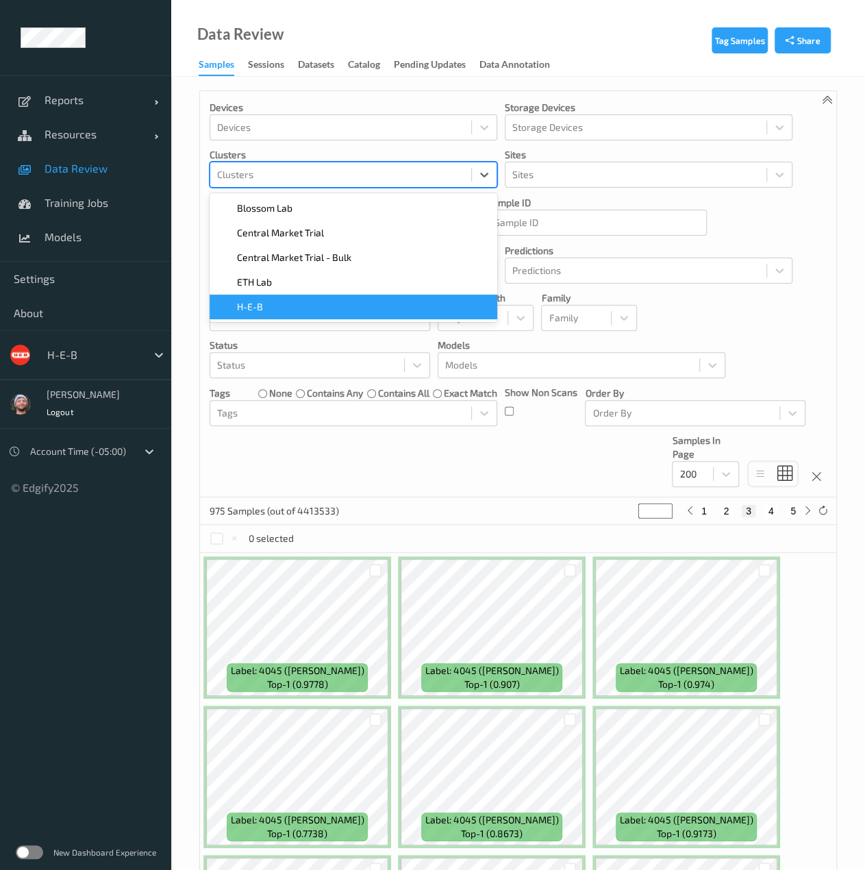
click at [335, 300] on div "H-E-B" at bounding box center [353, 307] width 271 height 14
type input "*"
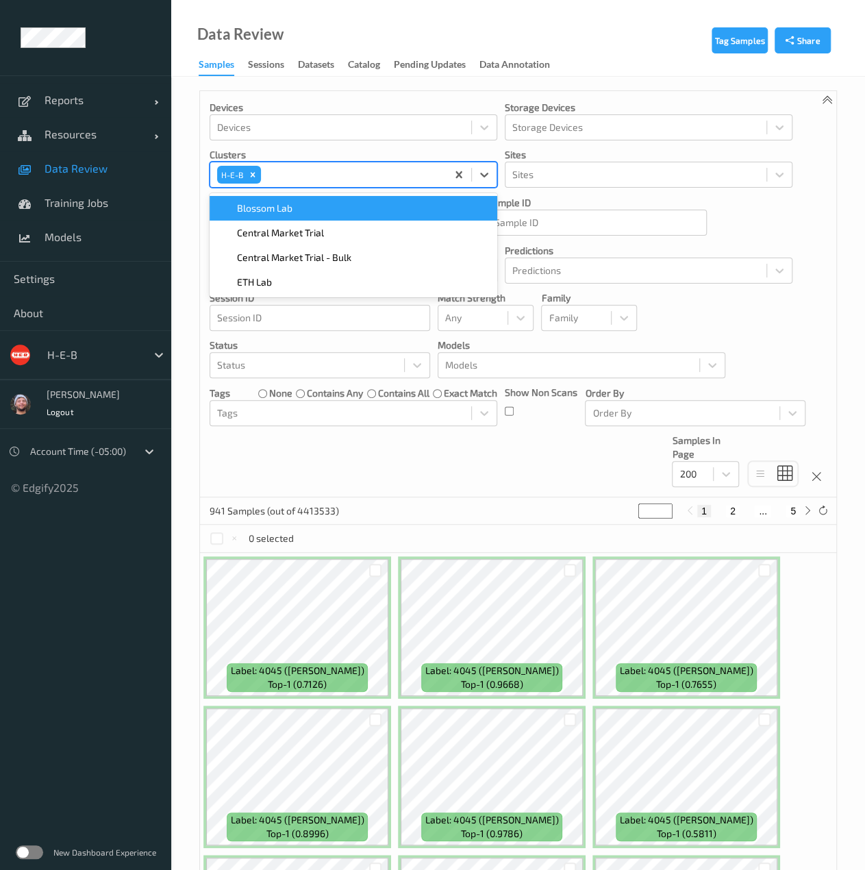
click at [722, 508] on div "1 2 ... 5" at bounding box center [748, 511] width 103 height 12
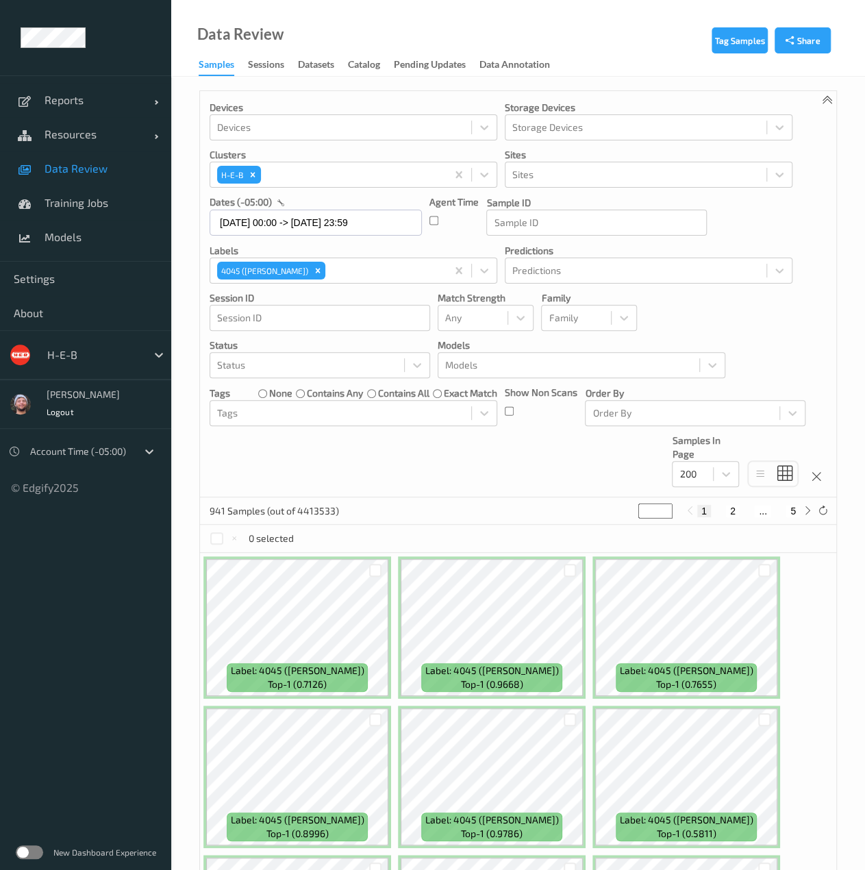
click at [728, 511] on button "2" at bounding box center [733, 511] width 14 height 12
type input "*"
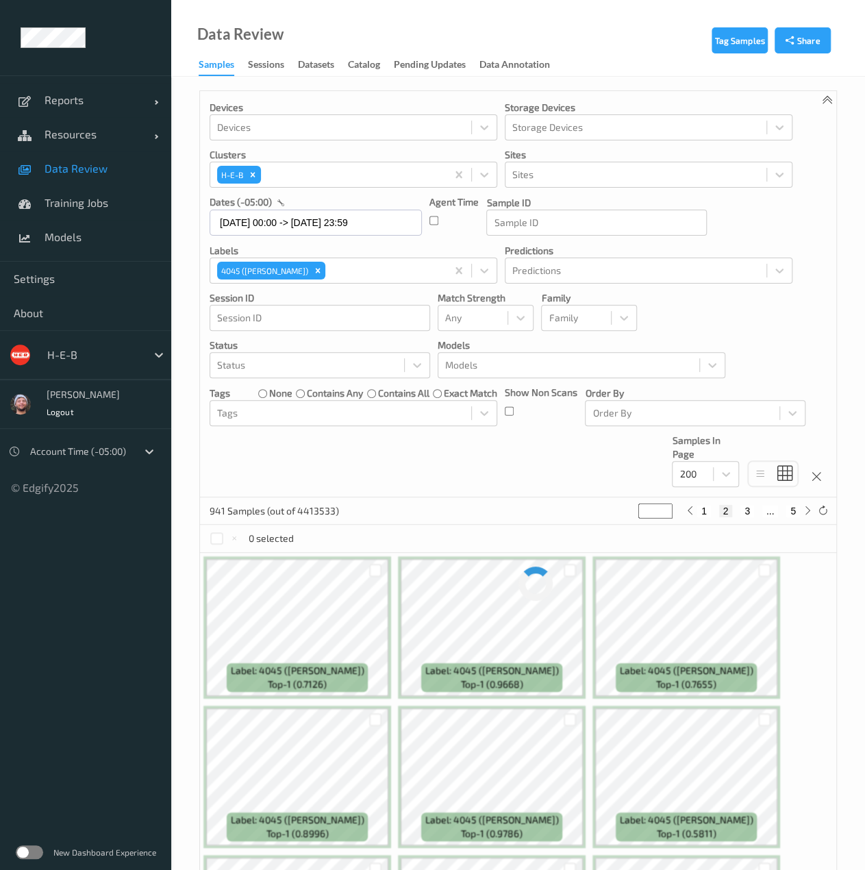
click at [745, 510] on button "3" at bounding box center [748, 511] width 14 height 12
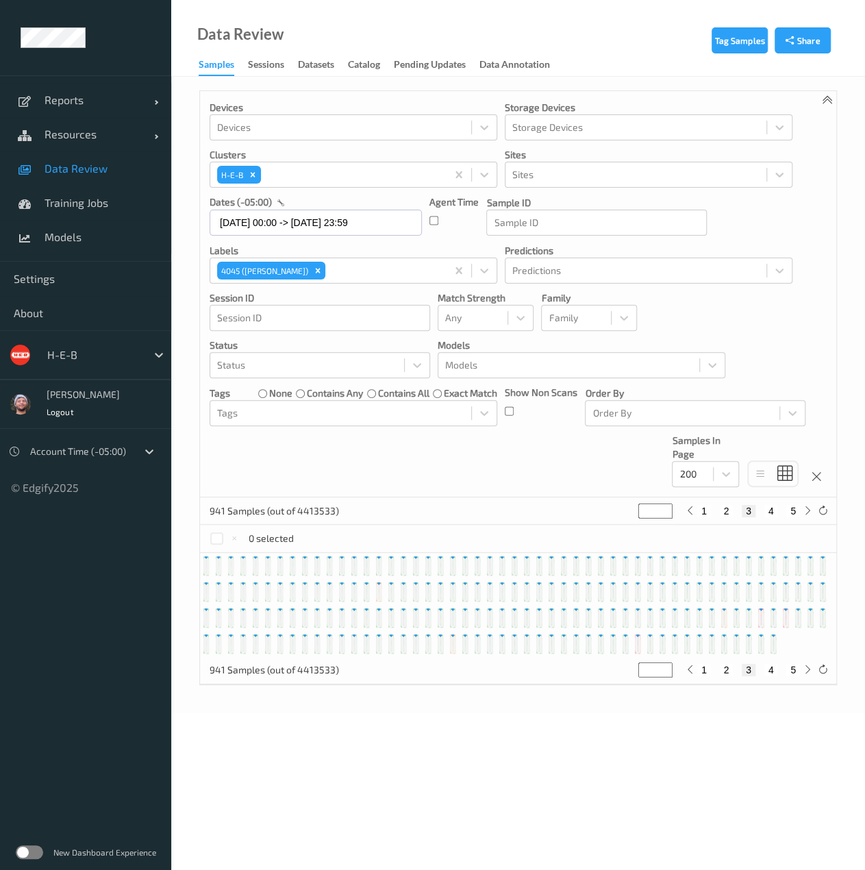
type input "*"
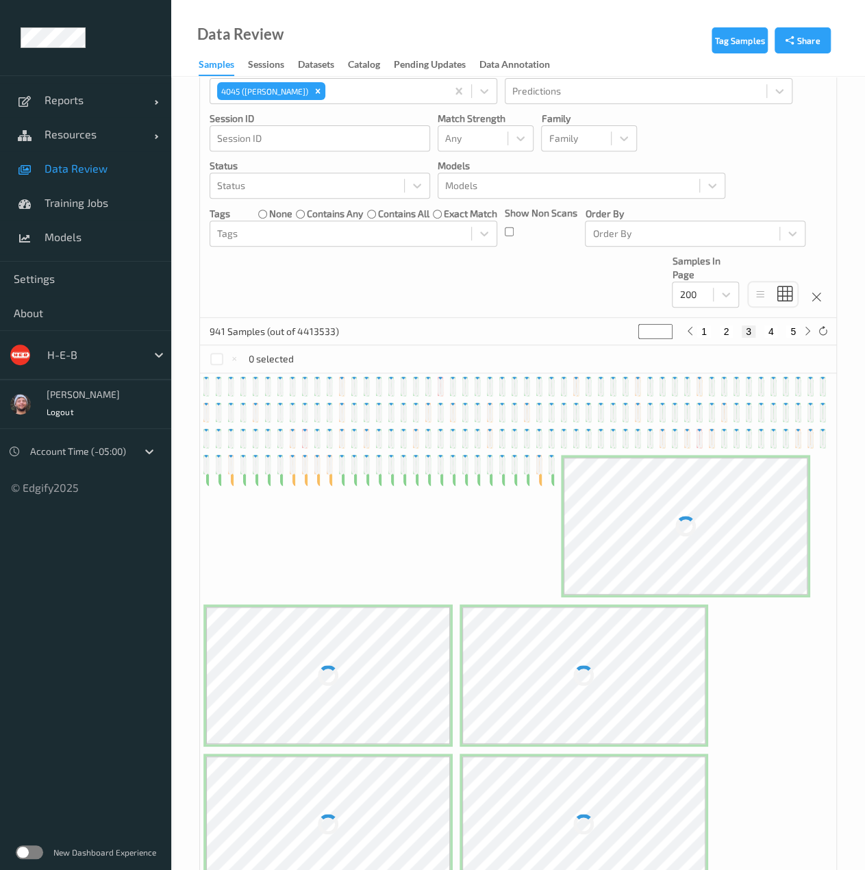
scroll to position [180, 0]
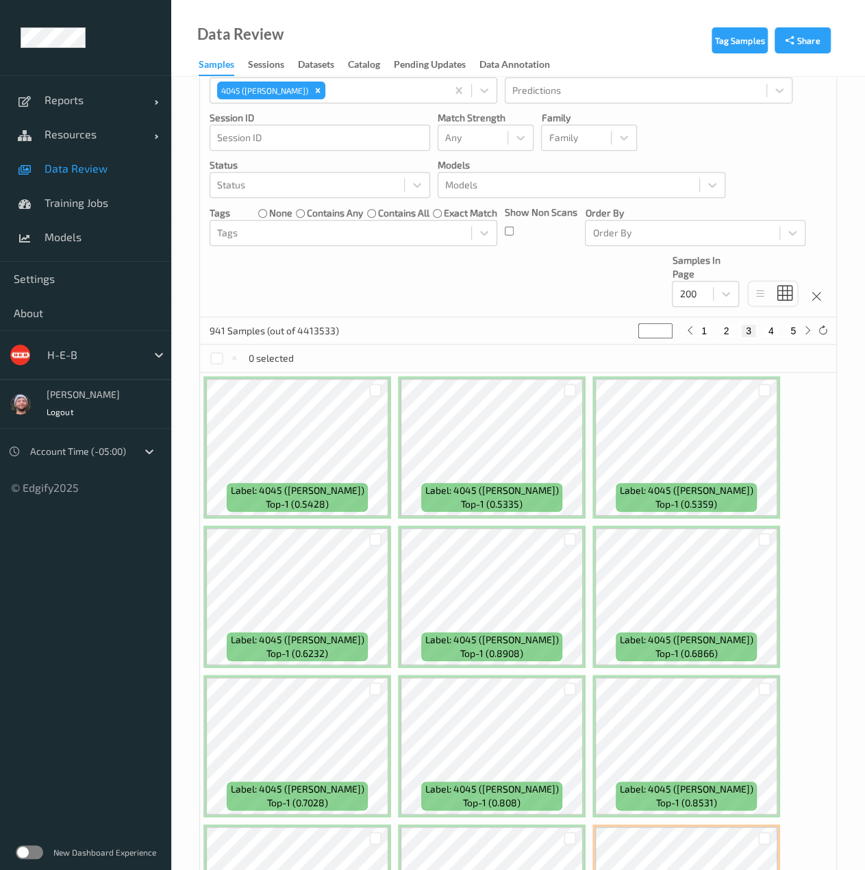
click at [428, 262] on div "Devices Devices Storage Devices Storage Devices Clusters H-E-B Sites Sites date…" at bounding box center [518, 114] width 636 height 406
click at [373, 286] on div "Devices Devices Storage Devices Storage Devices Clusters H-E-B Sites Sites date…" at bounding box center [518, 114] width 636 height 406
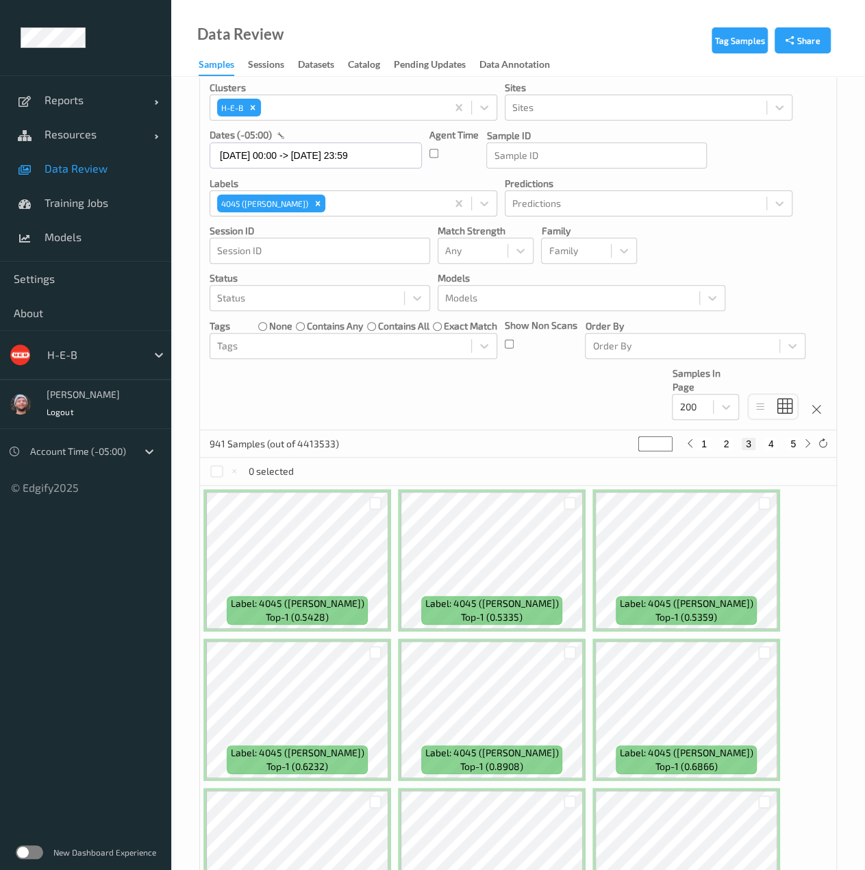
scroll to position [0, 0]
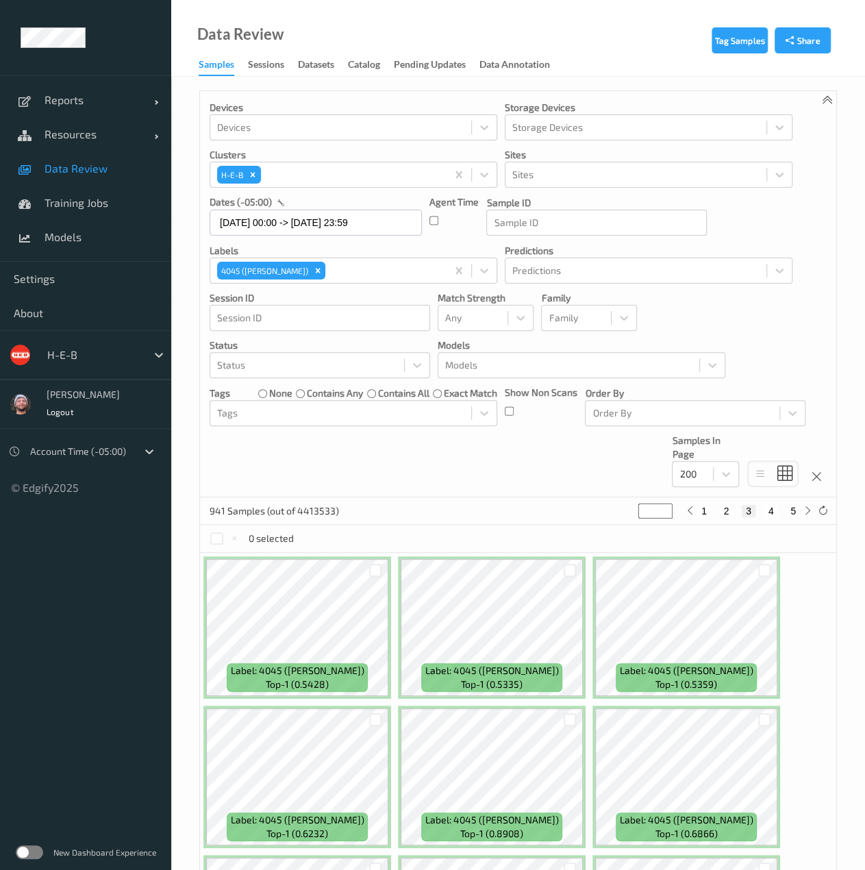
click at [770, 508] on button "4" at bounding box center [772, 511] width 14 height 12
type input "*"
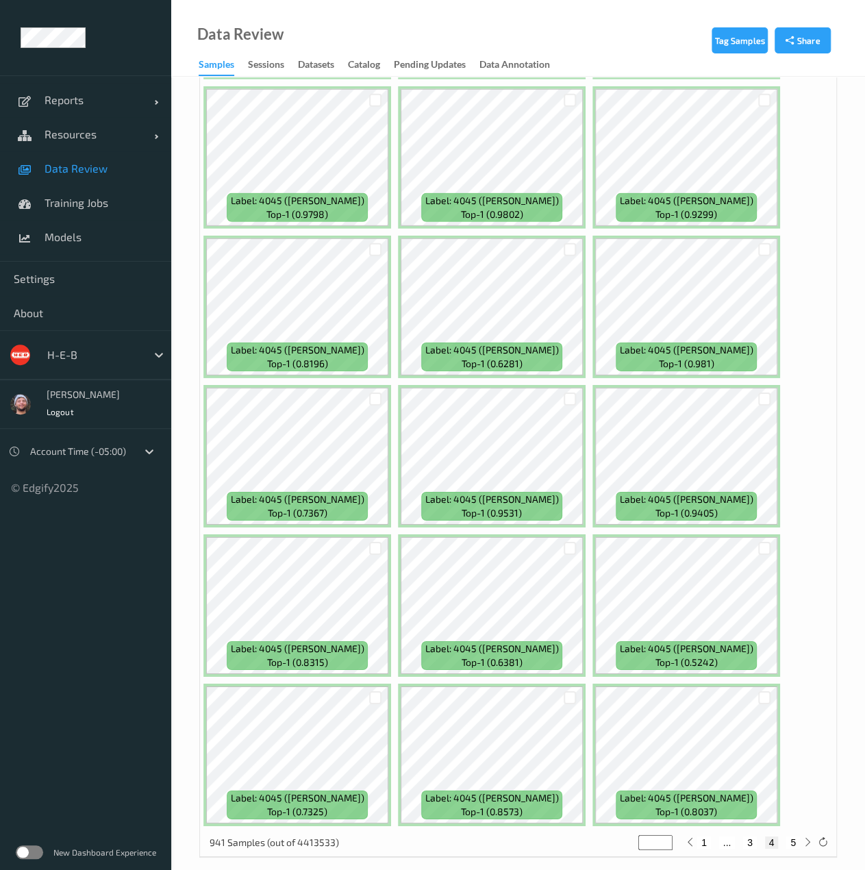
scroll to position [9743, 0]
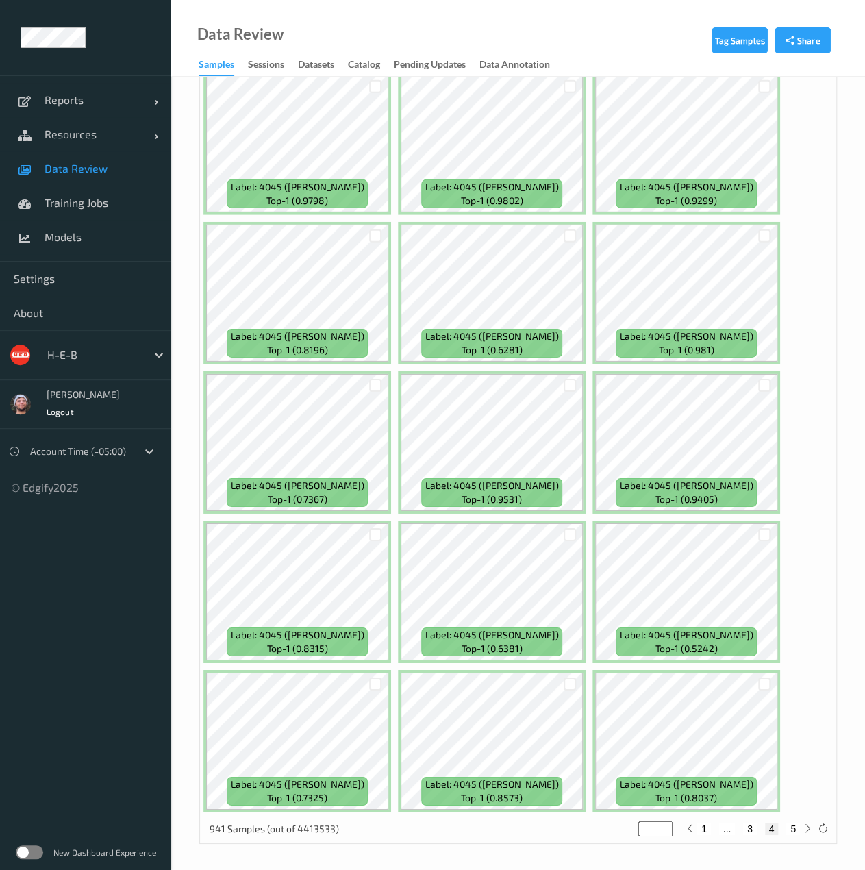
click at [638, 21] on div "Data Review Samples Sessions Datasets Catalog Pending Updates Data Annotation" at bounding box center [518, 38] width 694 height 77
click at [471, 336] on span "Label: 4045 (BING CHERRIES)" at bounding box center [492, 337] width 134 height 14
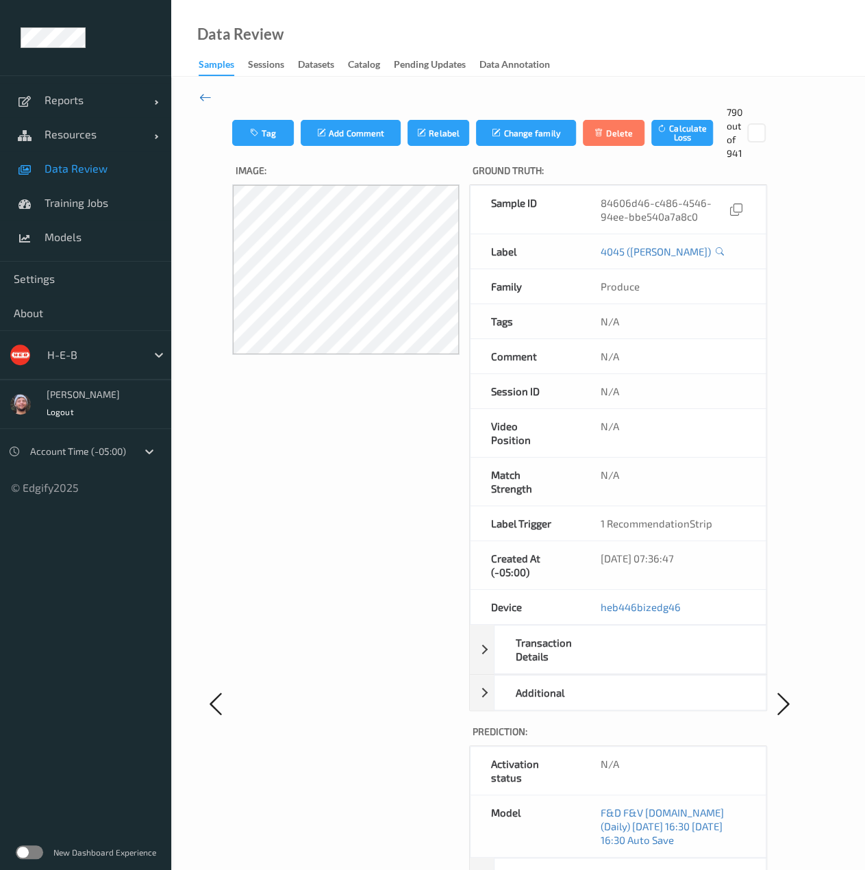
click at [205, 98] on icon at bounding box center [205, 97] width 12 height 15
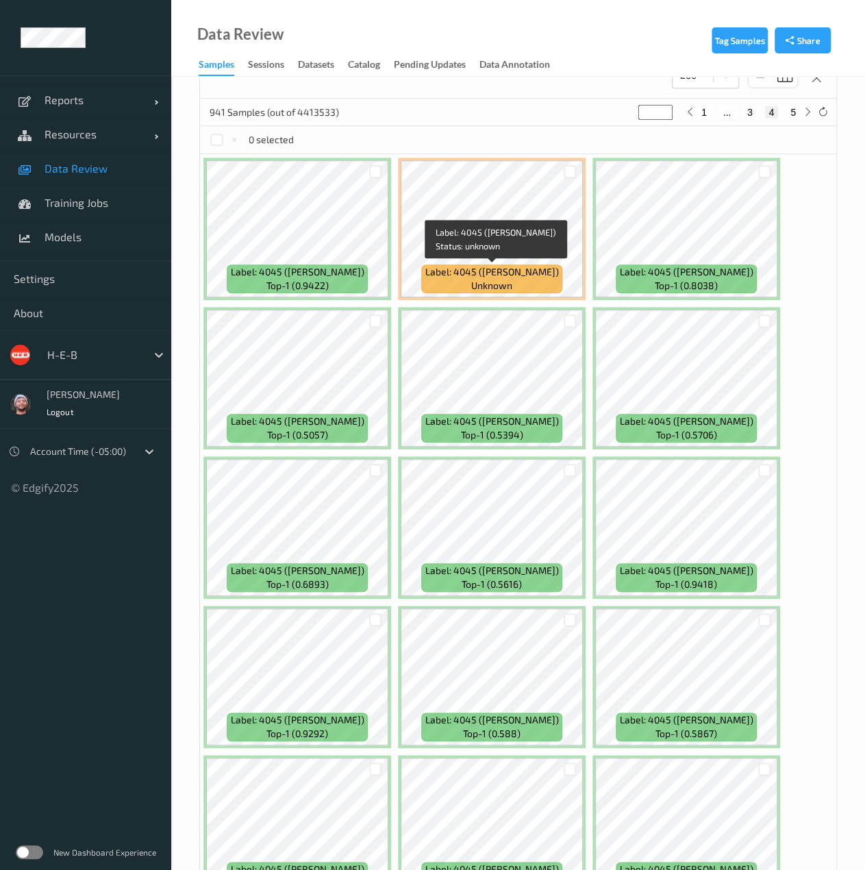
scroll to position [399, 0]
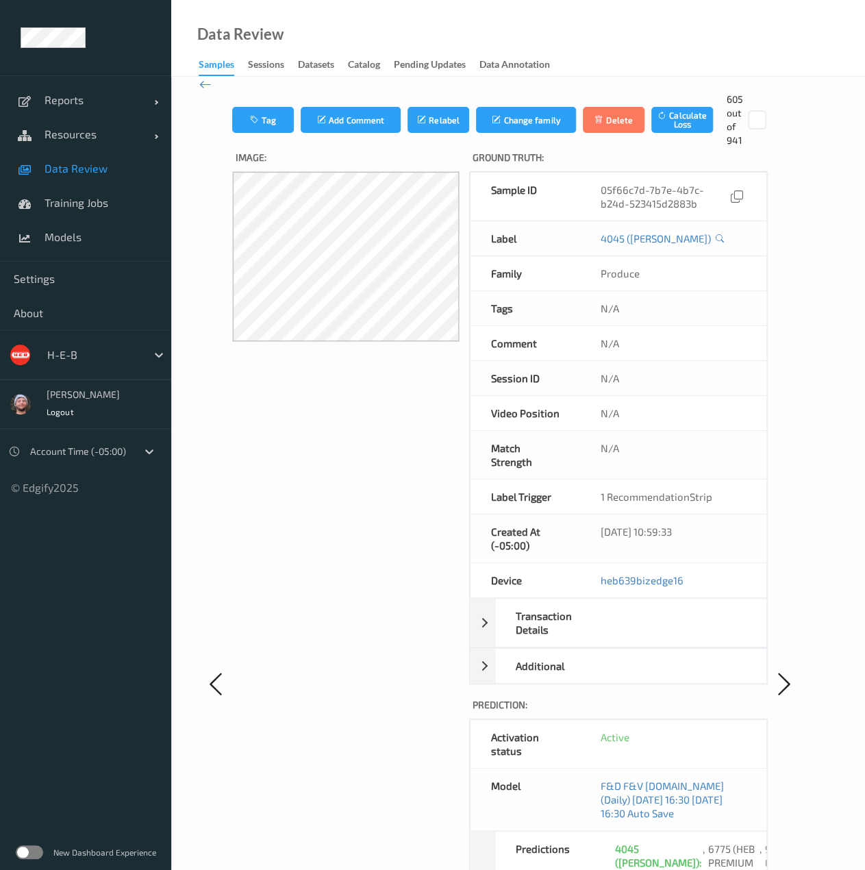
scroll to position [7, 0]
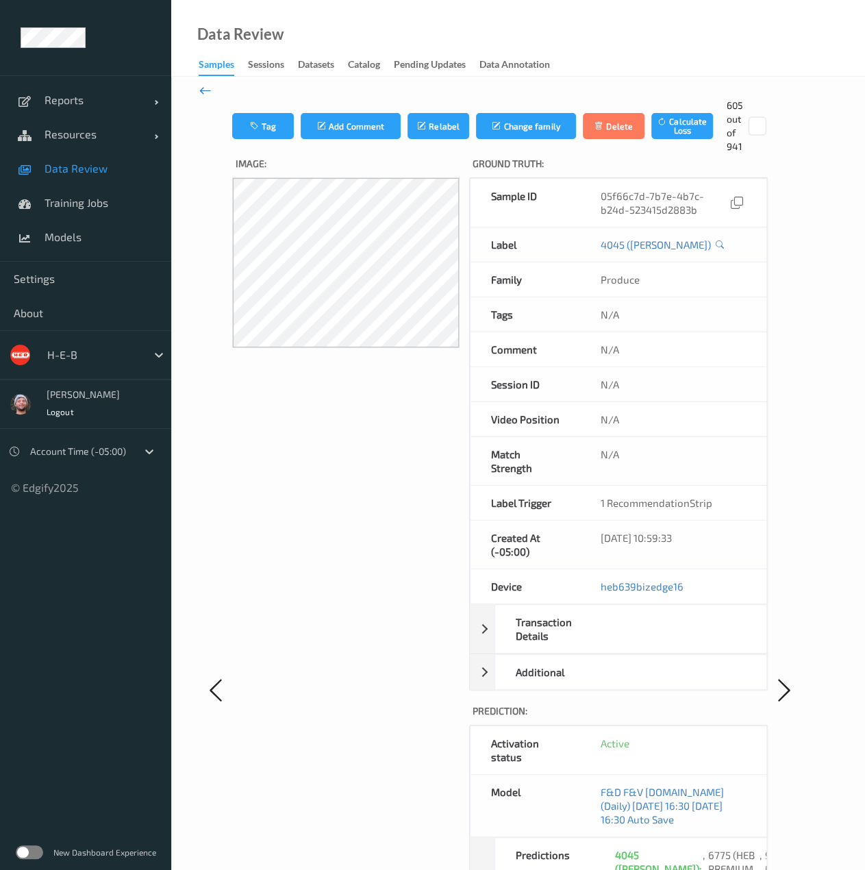
click at [199, 86] on icon at bounding box center [205, 90] width 12 height 15
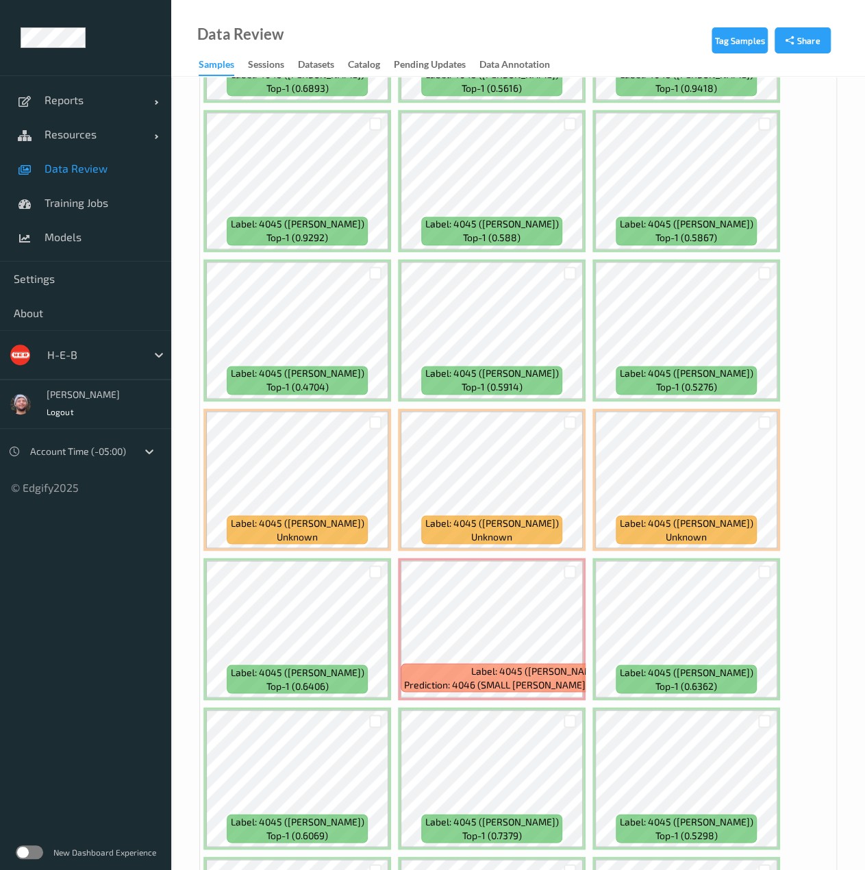
scroll to position [906, 0]
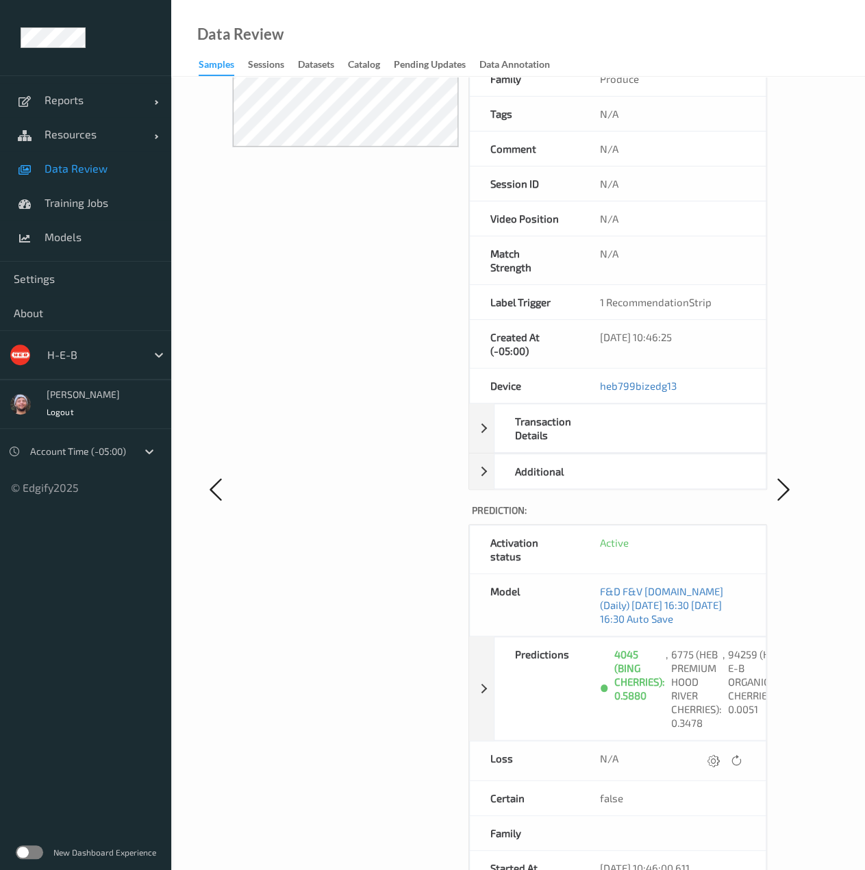
scroll to position [245, 0]
click at [92, 241] on span "Models" at bounding box center [101, 237] width 113 height 14
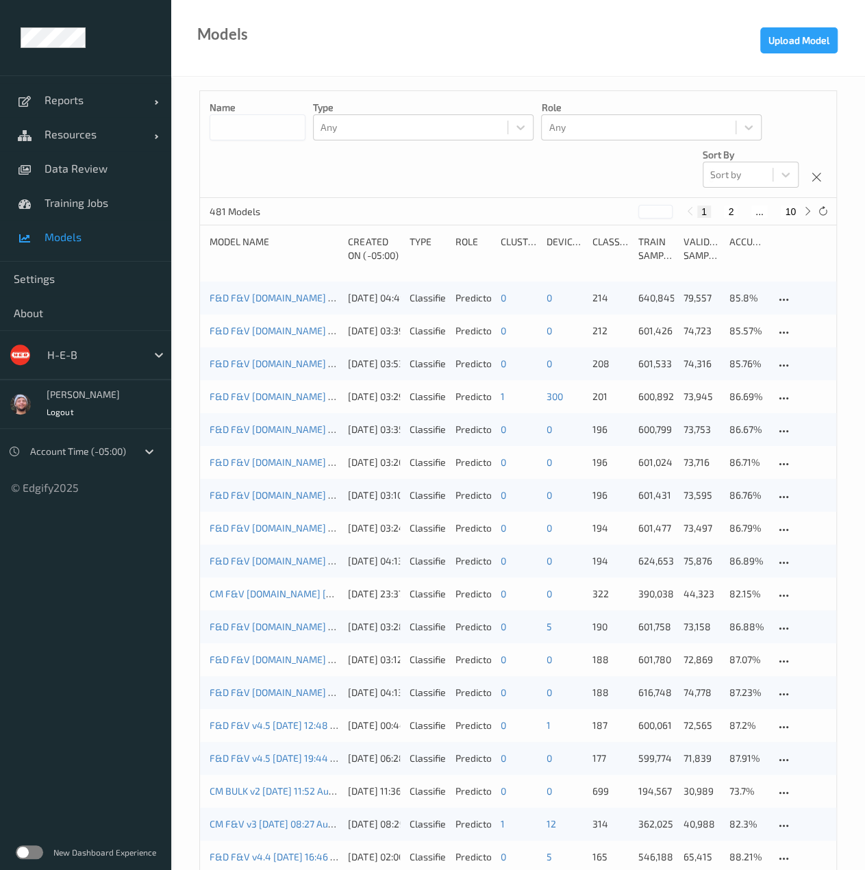
click at [316, 266] on div "Model Name Created On (-05:00) Type Role clusters devices Classes Train Samples…" at bounding box center [518, 253] width 617 height 37
click at [258, 402] on div "F&D F&V v4.5.ST (Daily) 2025-08-03 16:30 2025-08-03 16:30 Auto Save" at bounding box center [274, 397] width 129 height 14
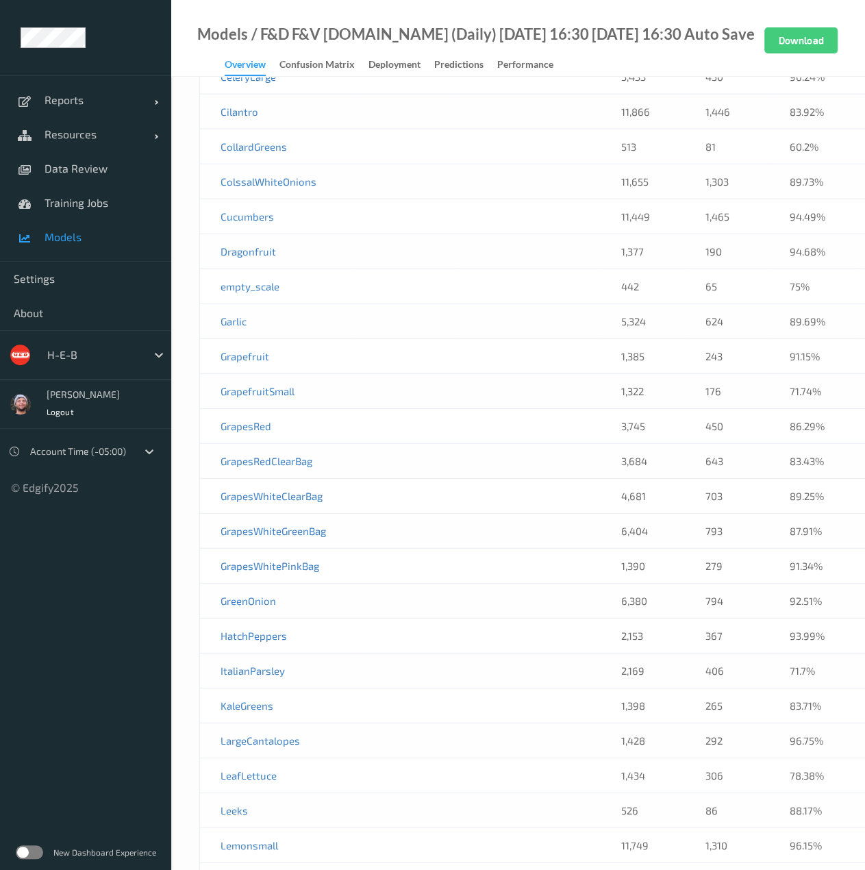
scroll to position [2732, 0]
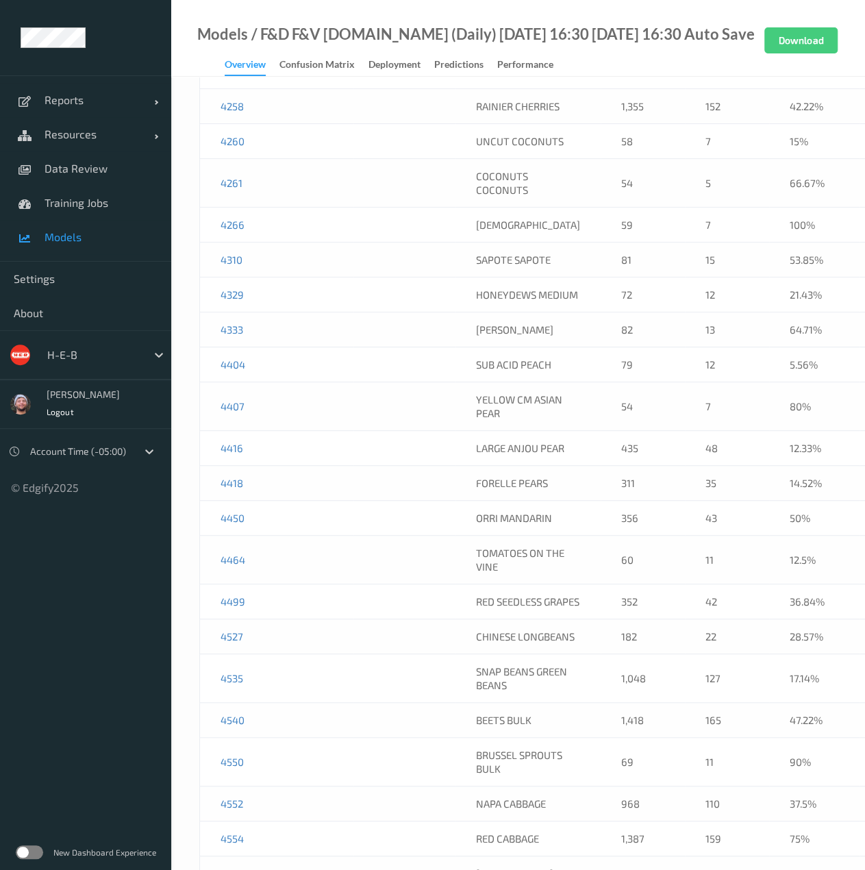
click at [266, 19] on td "4255" at bounding box center [277, 1] width 154 height 35
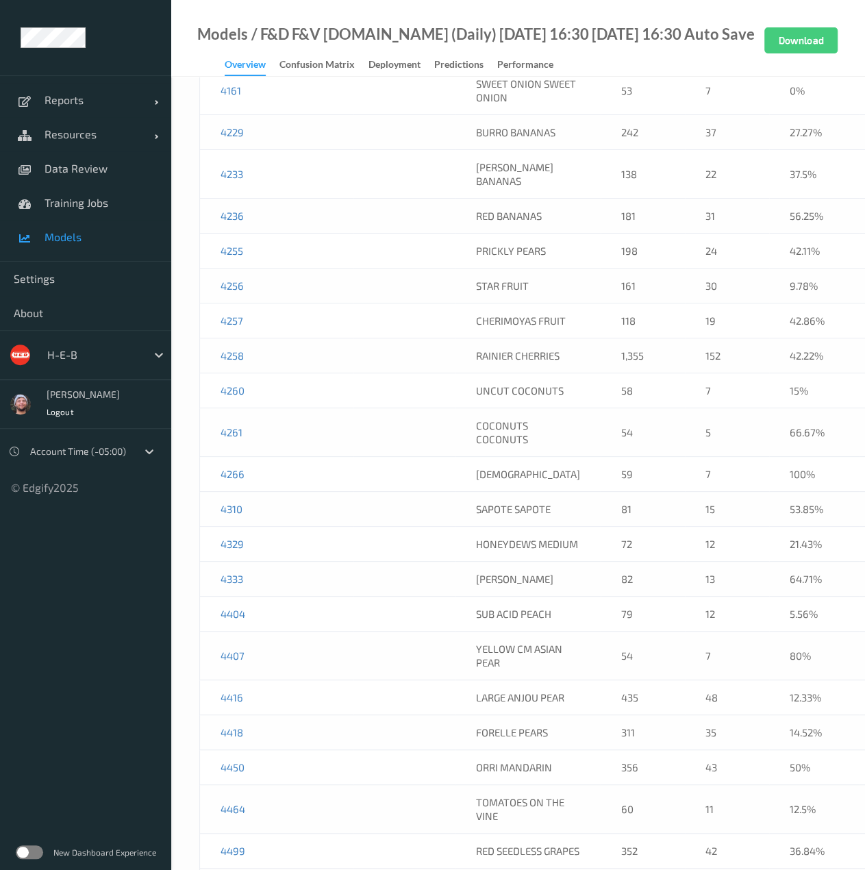
scroll to position [6434, 0]
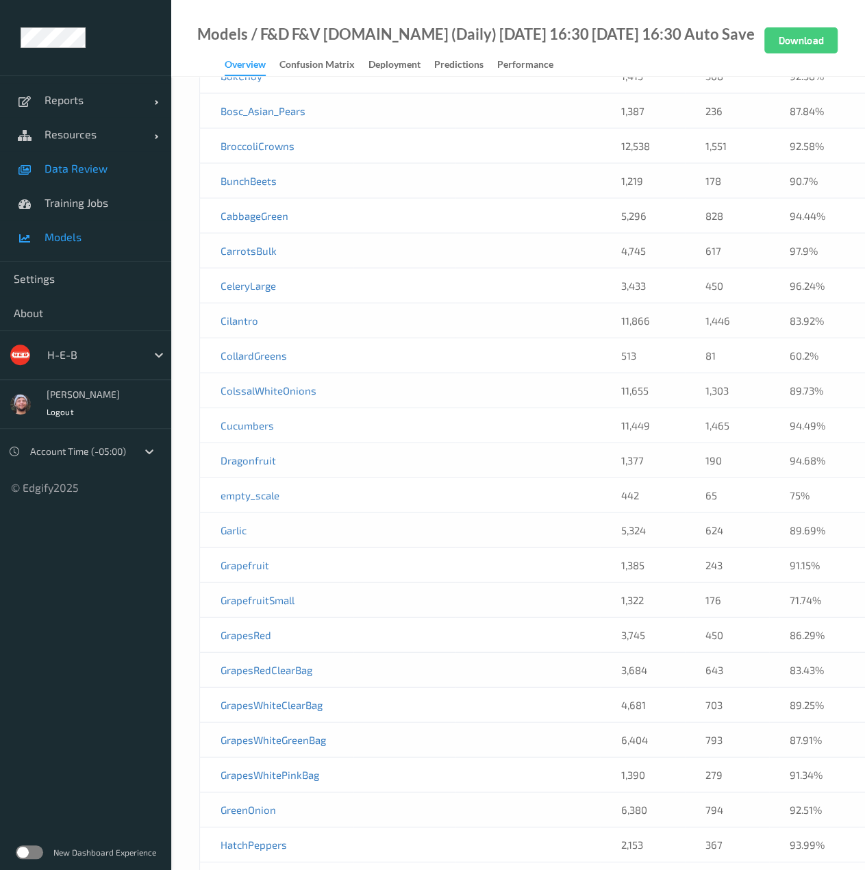
click at [102, 165] on span "Data Review" at bounding box center [101, 169] width 113 height 14
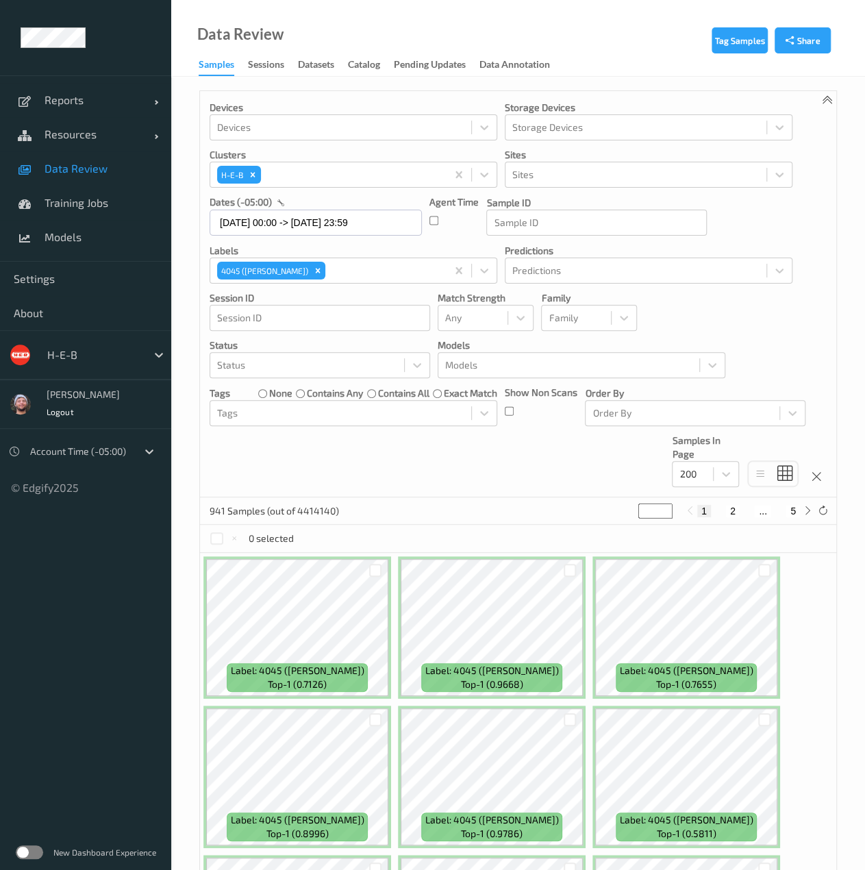
click at [425, 486] on div "Devices Devices Storage Devices Storage Devices Clusters H-E-B Sites Sites date…" at bounding box center [518, 294] width 636 height 406
click at [321, 153] on p "Clusters" at bounding box center [354, 155] width 288 height 14
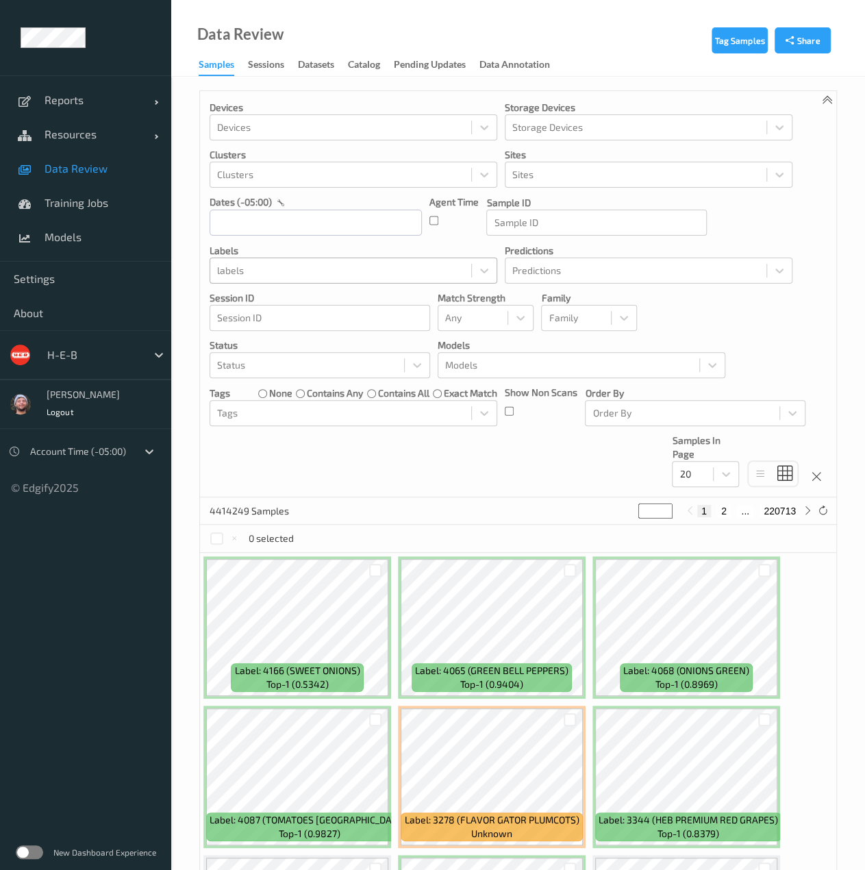
click at [288, 273] on div at bounding box center [340, 270] width 247 height 16
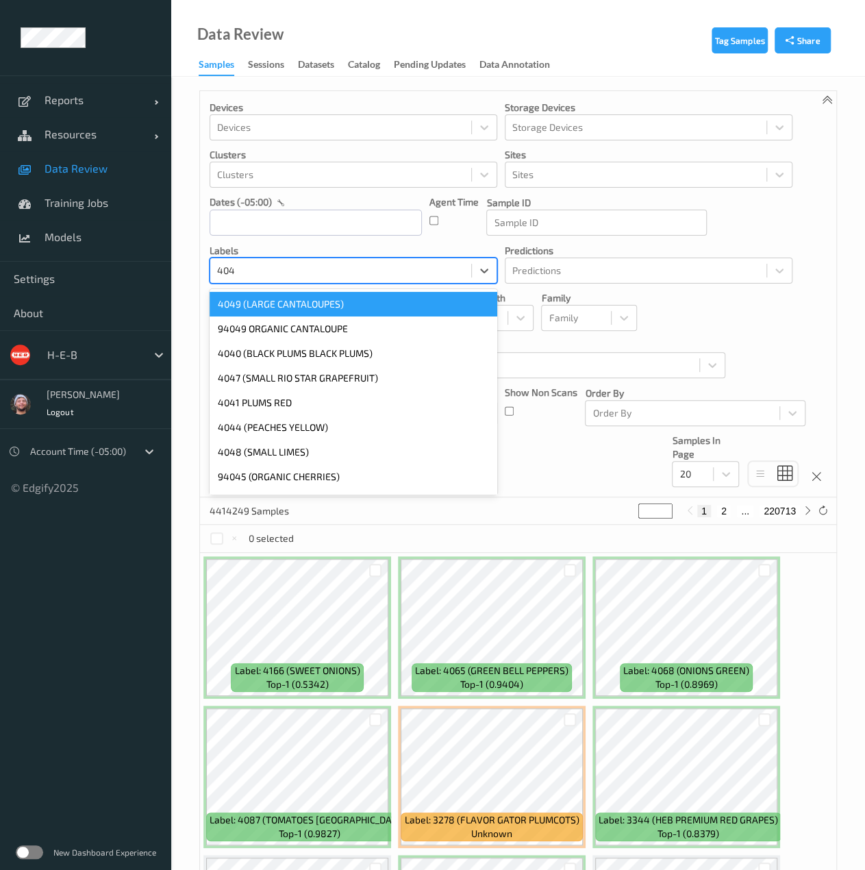
type input "4045"
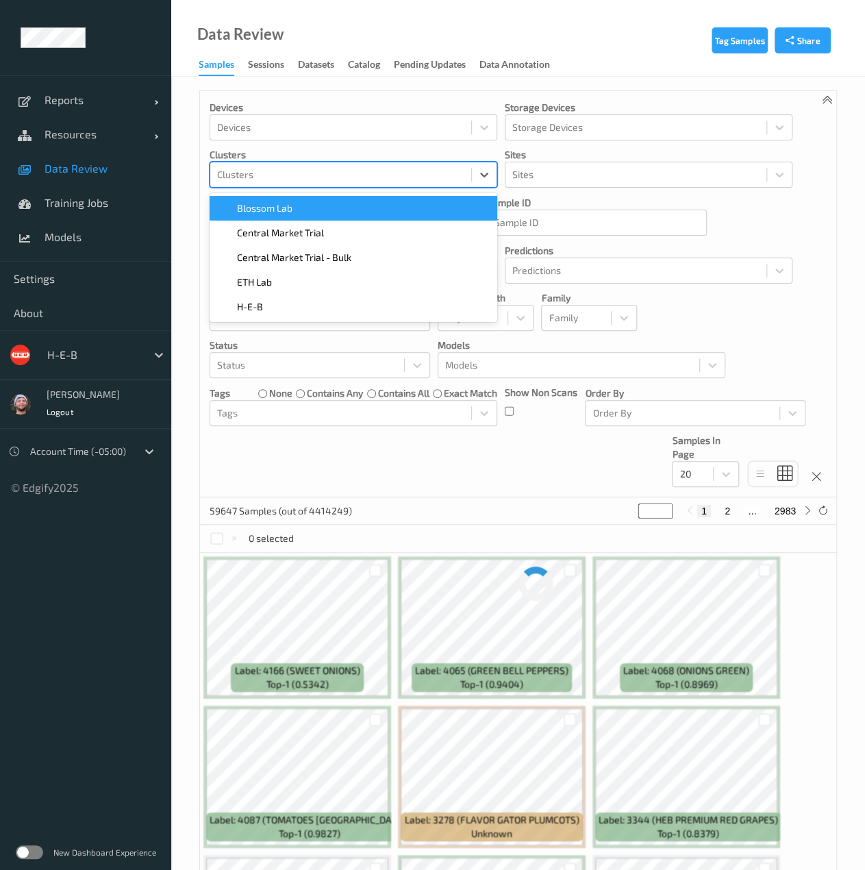
click at [377, 172] on div at bounding box center [340, 174] width 247 height 16
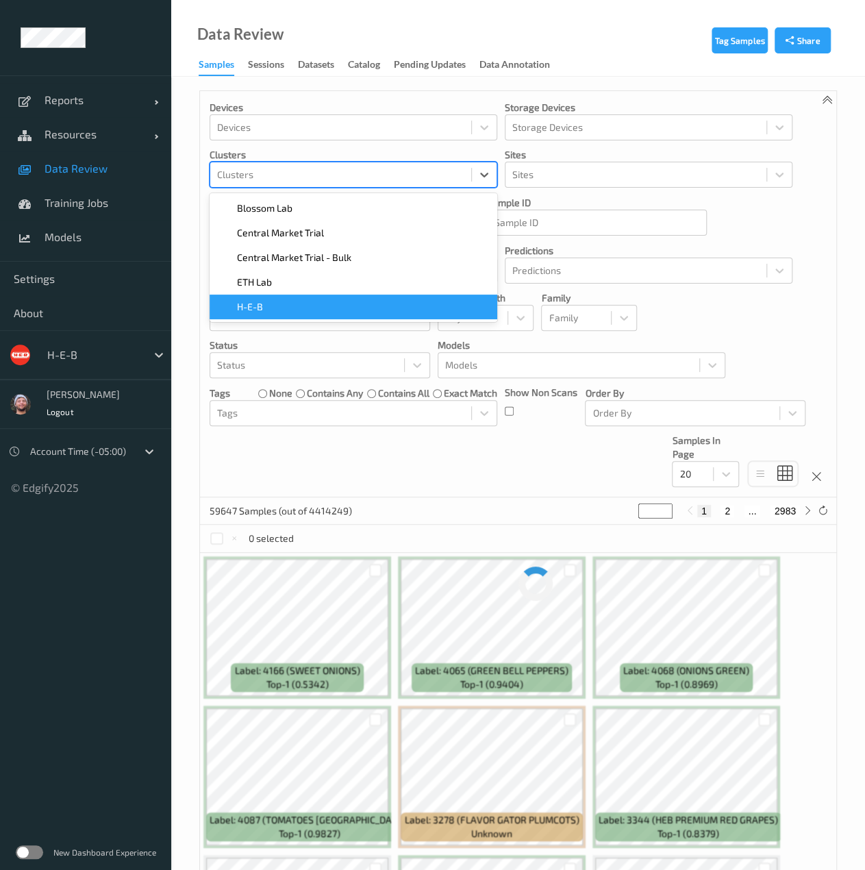
click at [276, 303] on div "H-E-B" at bounding box center [353, 307] width 271 height 14
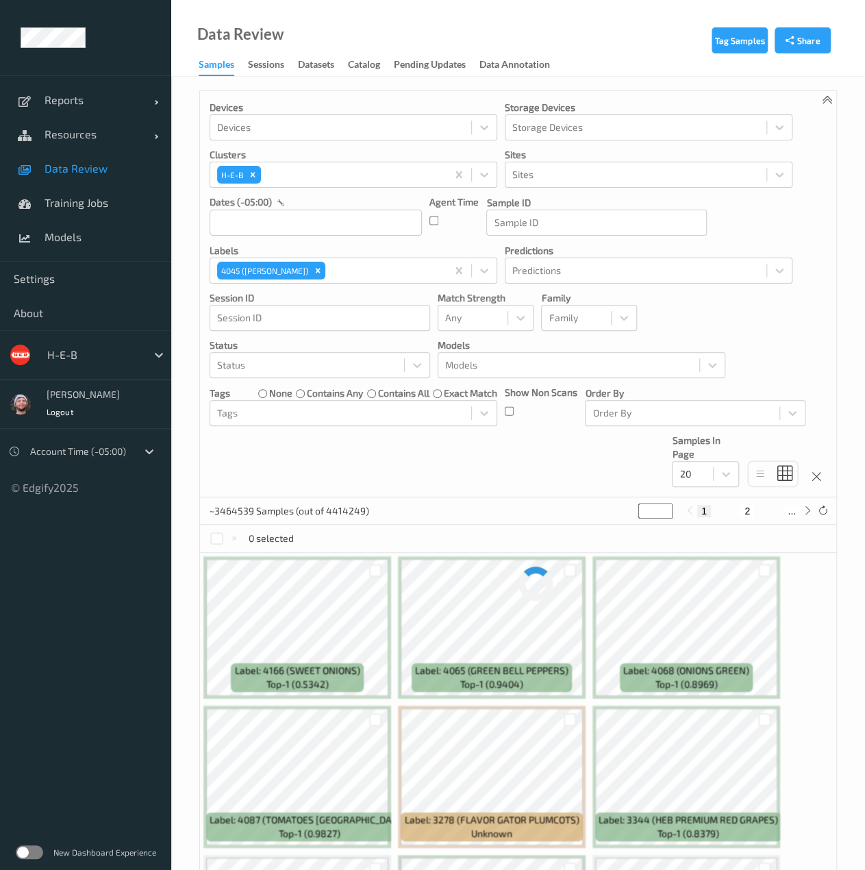
click at [267, 481] on div "Devices Devices Storage Devices Storage Devices Clusters H-E-B Sites Sites date…" at bounding box center [518, 294] width 636 height 406
click at [401, 478] on div "Devices Devices Storage Devices Storage Devices Clusters H-E-B Sites Sites date…" at bounding box center [518, 294] width 636 height 406
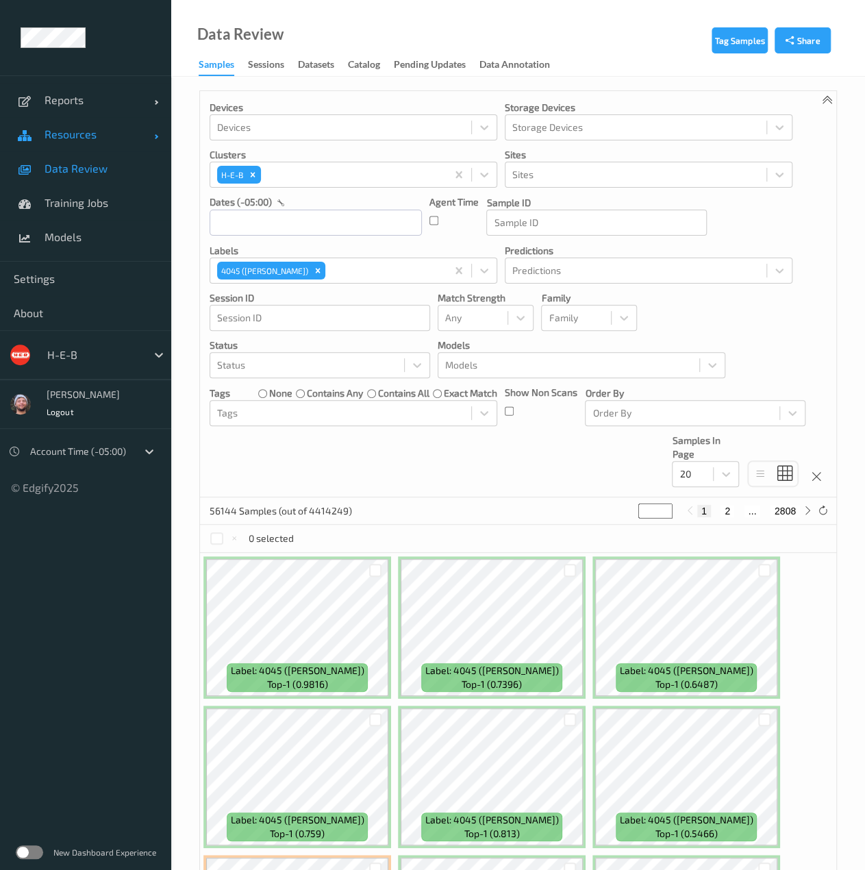
click at [108, 142] on link "Resources" at bounding box center [85, 134] width 171 height 34
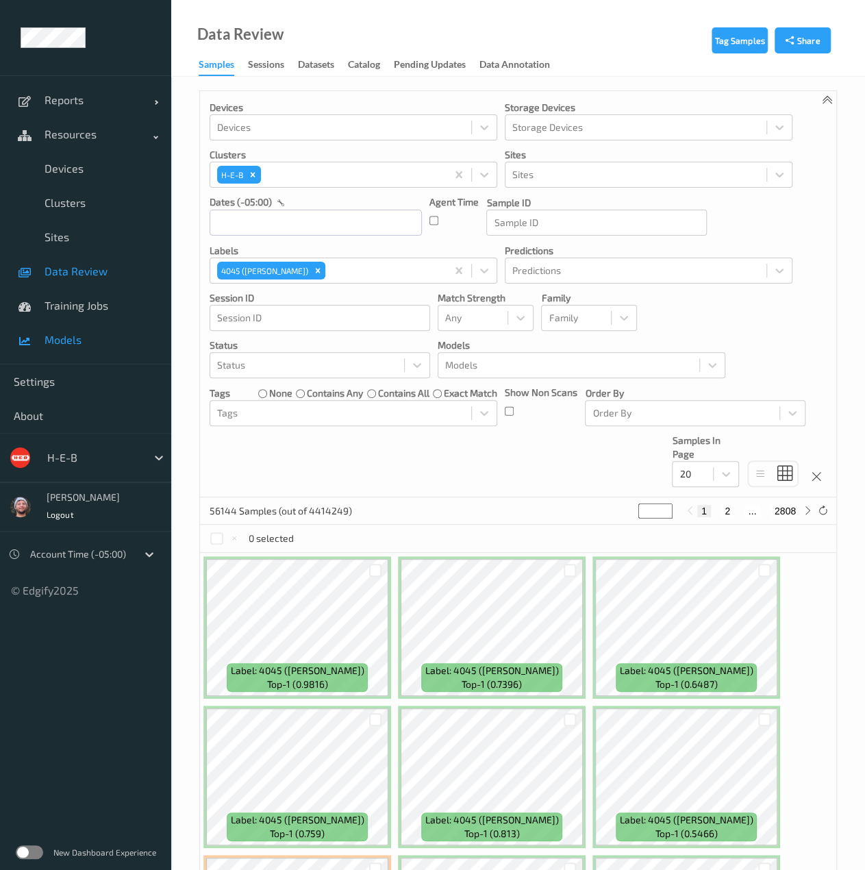
click at [90, 330] on link "Models" at bounding box center [85, 340] width 171 height 34
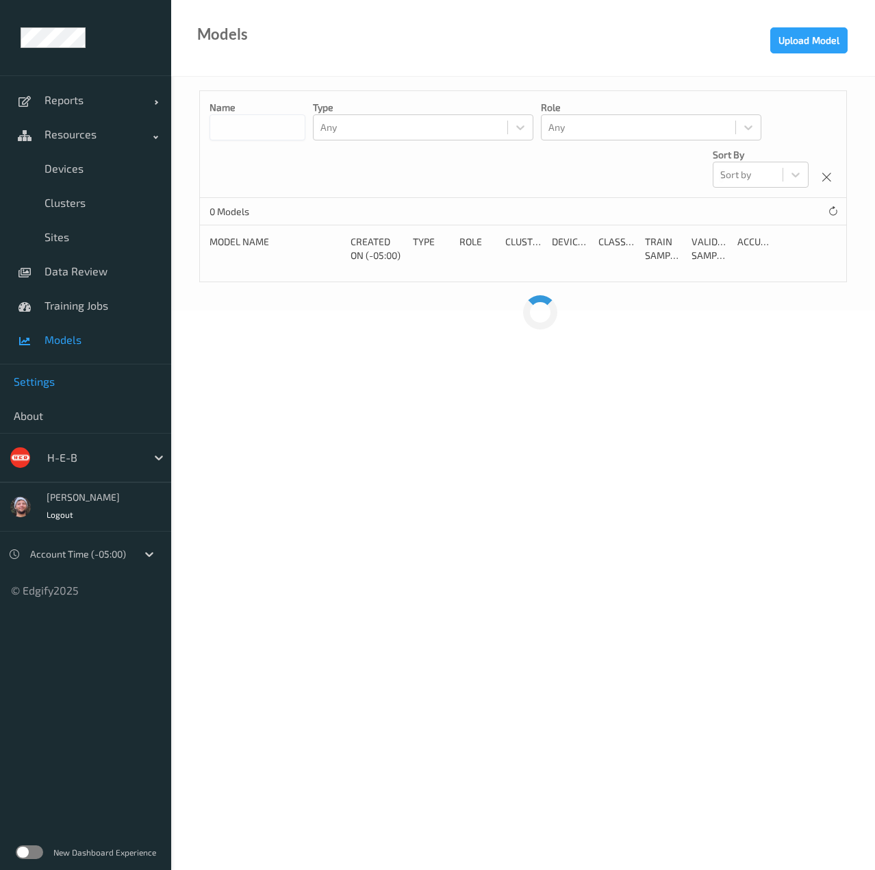
click at [119, 381] on span "Settings" at bounding box center [86, 382] width 144 height 14
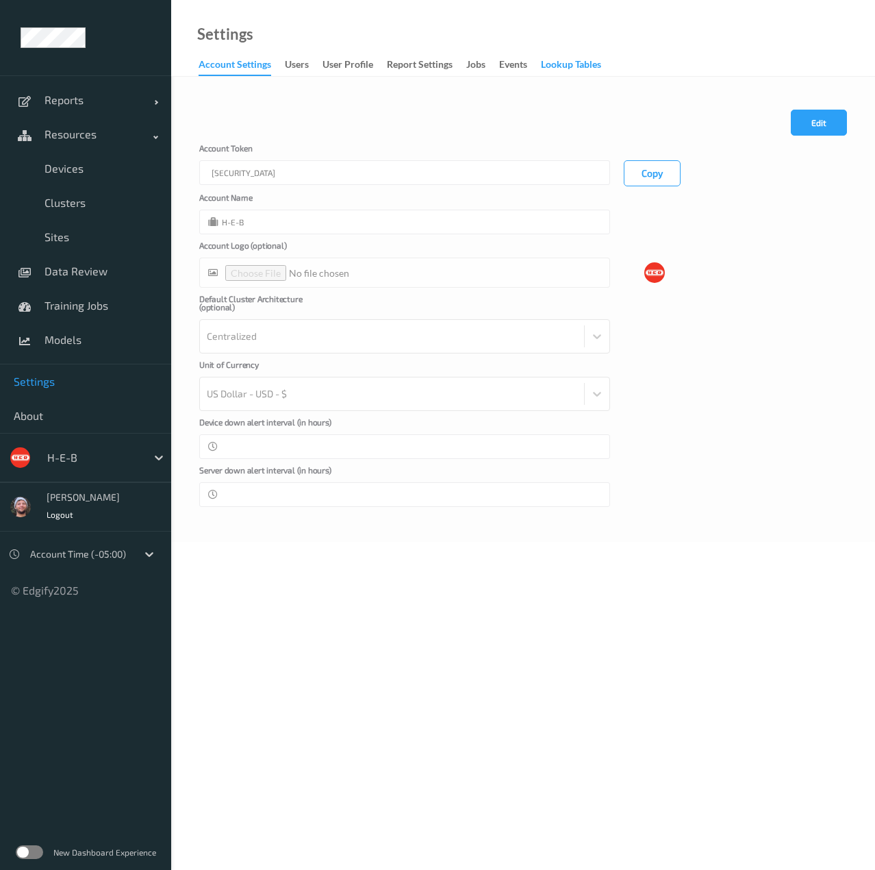
click at [562, 63] on div "Lookup Tables" at bounding box center [571, 66] width 60 height 17
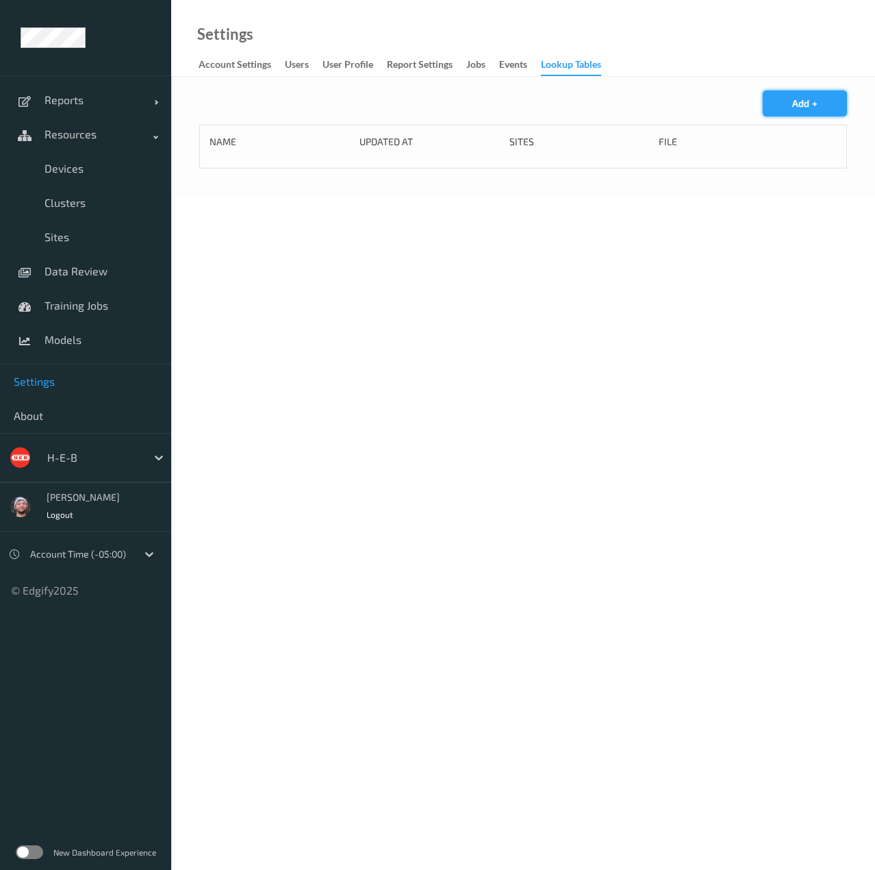
click at [793, 98] on button "Add +" at bounding box center [805, 103] width 84 height 26
click at [270, 174] on input "text" at bounding box center [404, 168] width 411 height 25
click at [212, 101] on div "Edit Cancel Save Name Sites Sites File" at bounding box center [523, 201] width 648 height 222
click at [206, 98] on icon at bounding box center [205, 97] width 12 height 15
click at [97, 161] on link "Devices" at bounding box center [85, 168] width 171 height 34
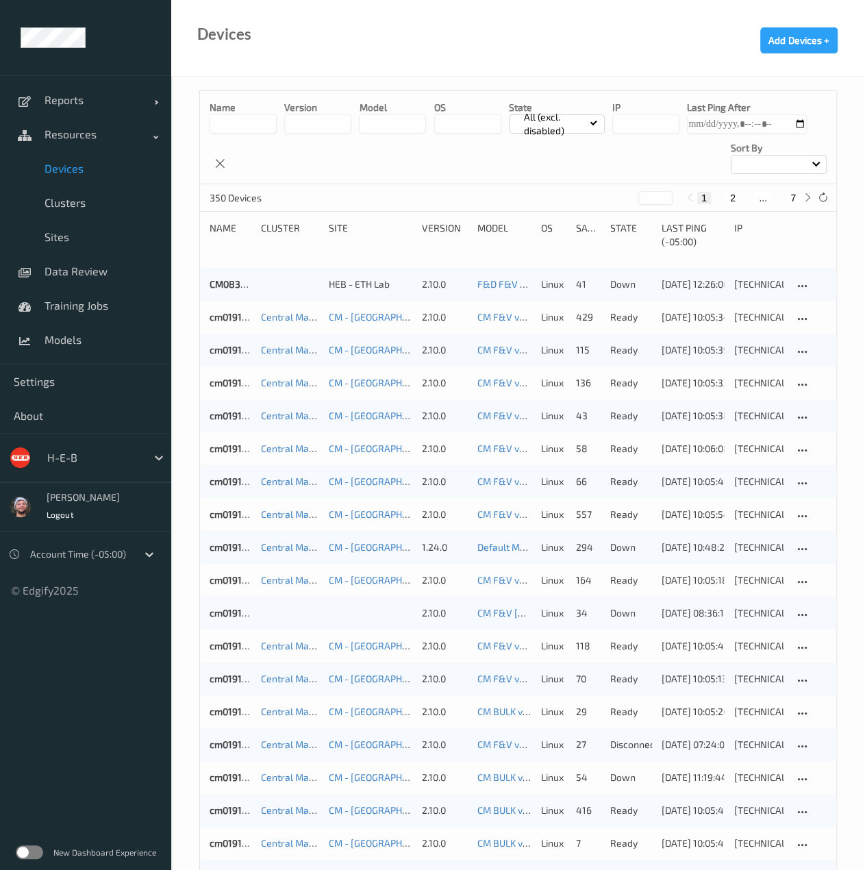
click at [97, 162] on span "Devices" at bounding box center [101, 169] width 113 height 14
click at [108, 234] on span "Sites" at bounding box center [101, 237] width 113 height 14
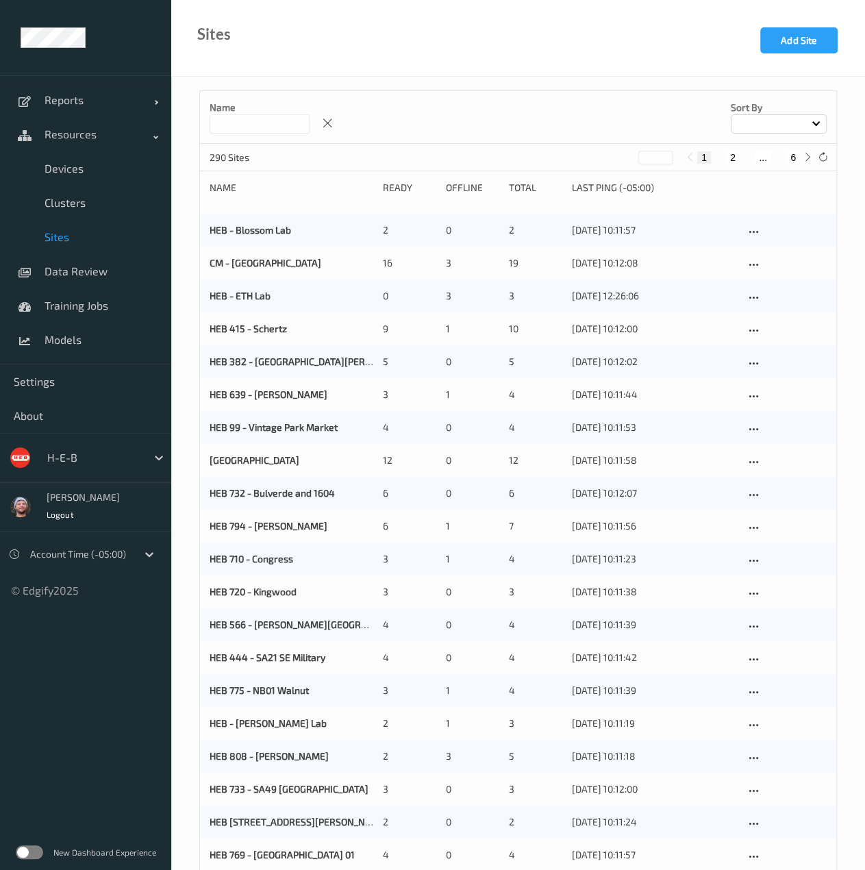
click at [237, 122] on input at bounding box center [260, 123] width 100 height 19
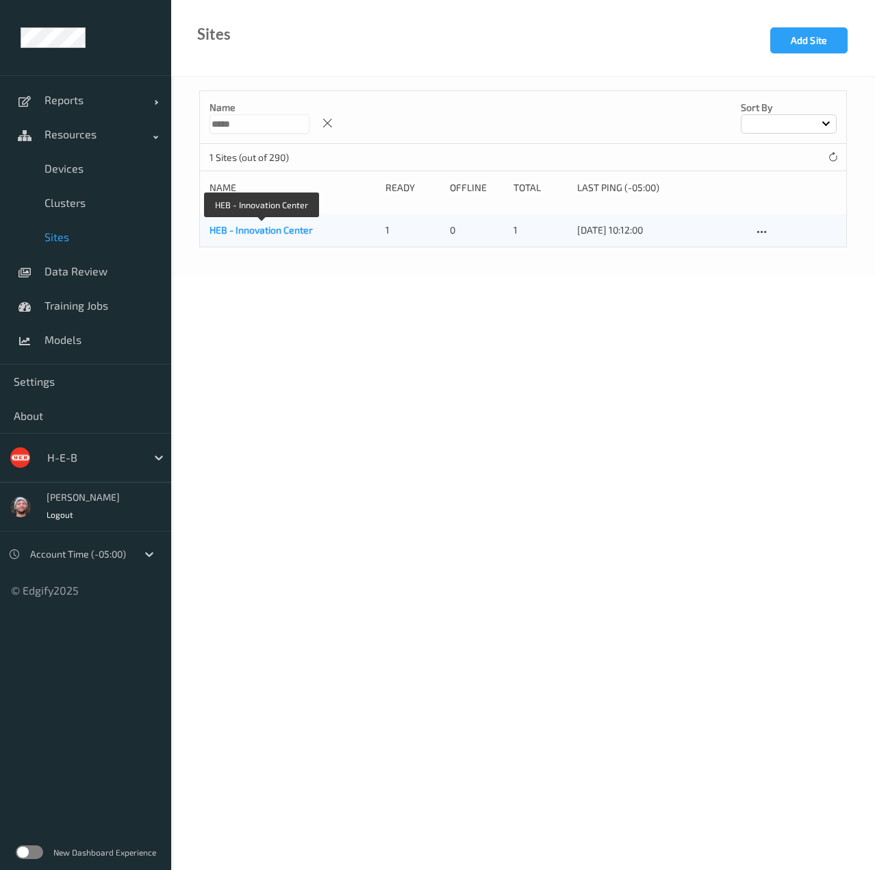
type input "*****"
click at [269, 230] on link "HEB - Innovation Center" at bounding box center [261, 230] width 103 height 12
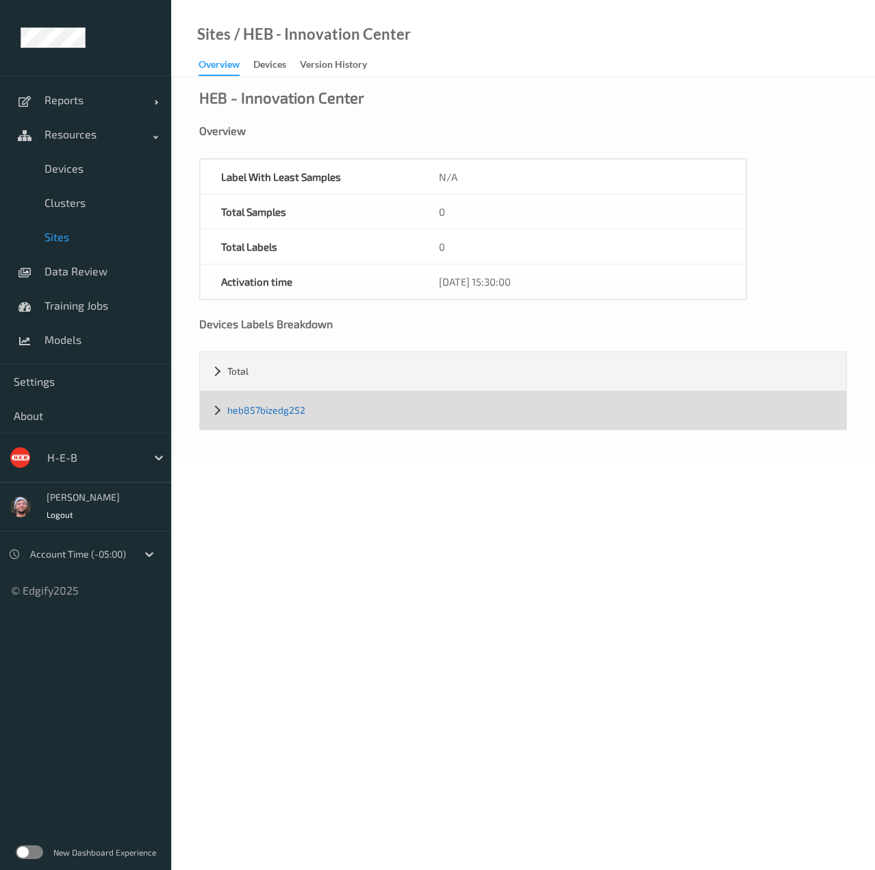
click at [258, 408] on link "heb857bizedg252" at bounding box center [266, 410] width 78 height 12
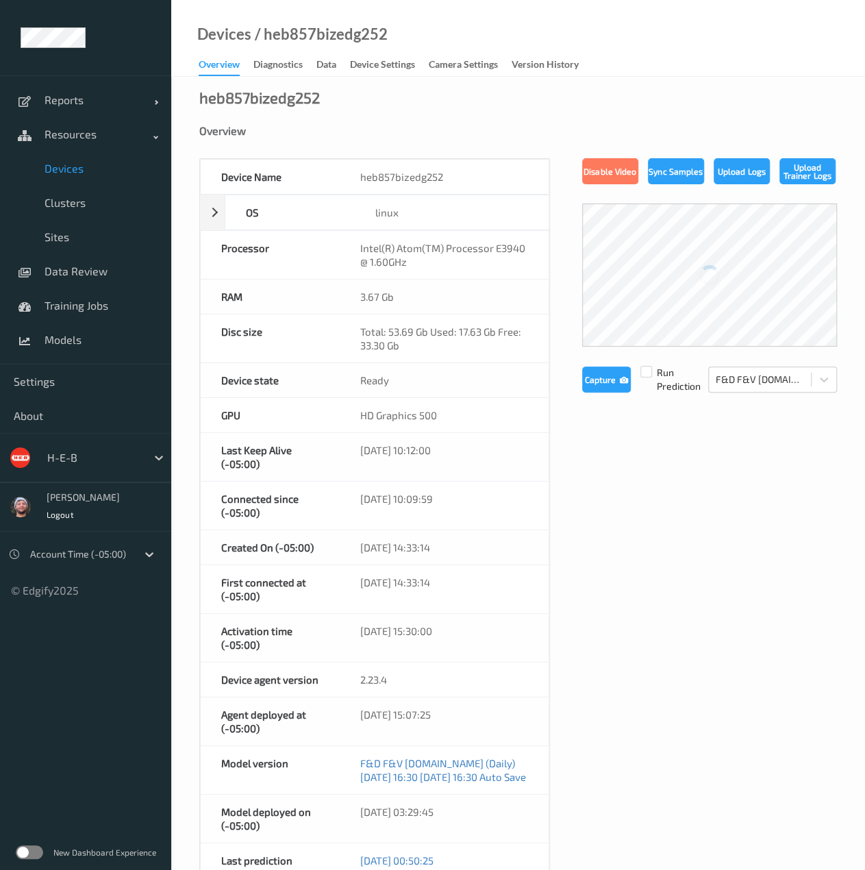
click at [323, 39] on div "/ heb857bizedg252" at bounding box center [319, 34] width 136 height 14
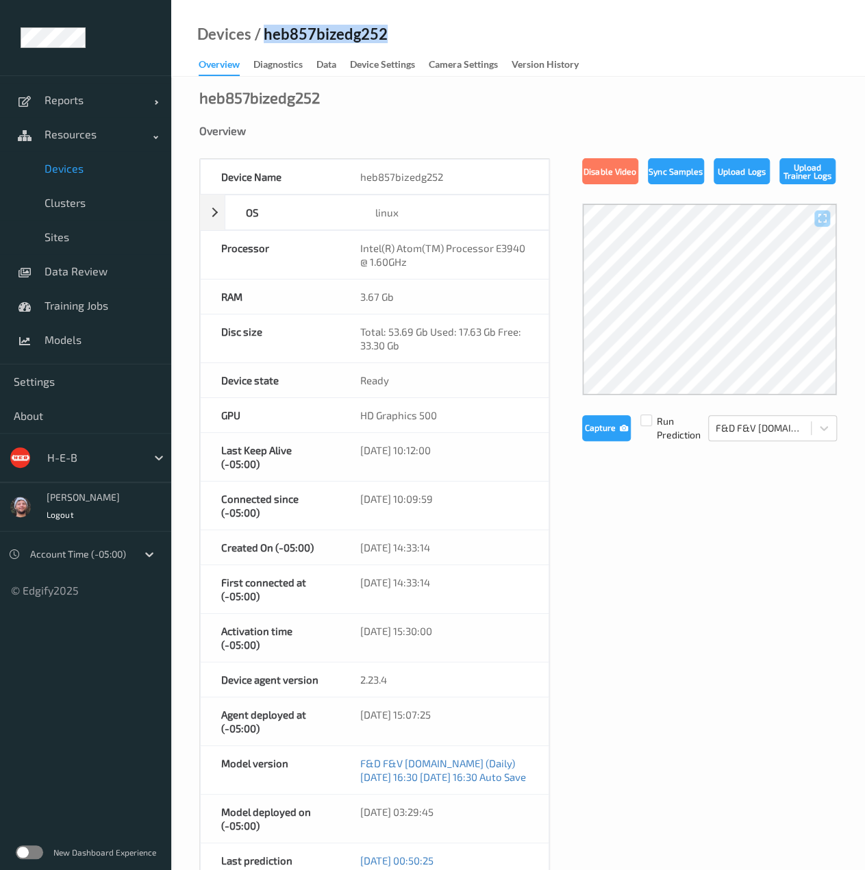
copy div "heb857bizedg252"
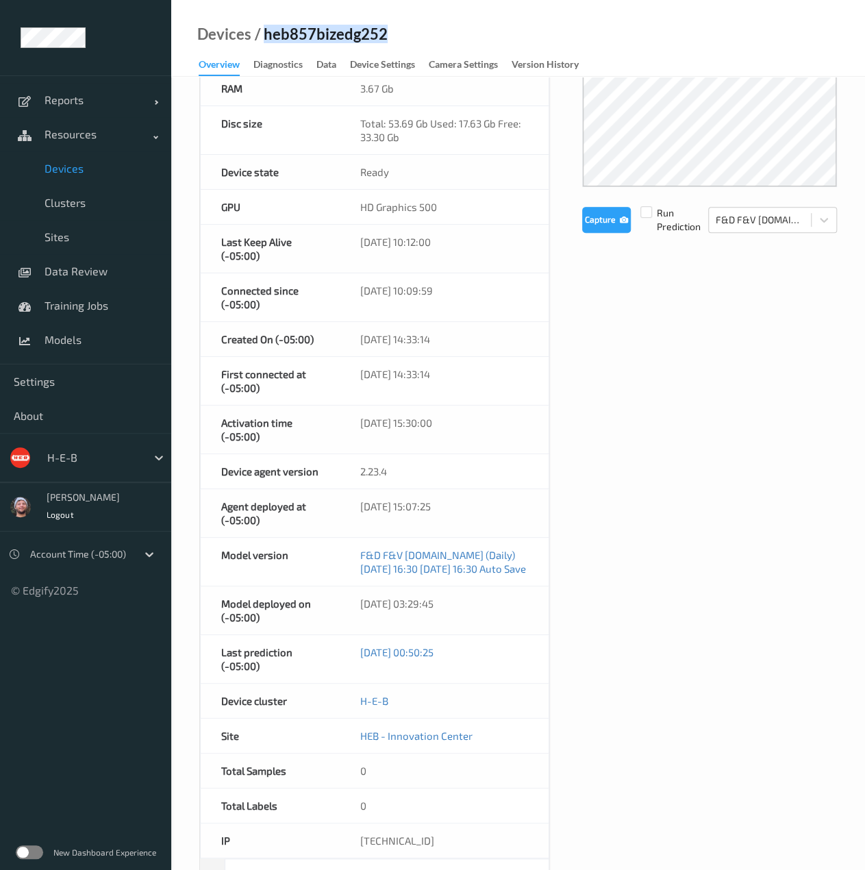
scroll to position [212, 0]
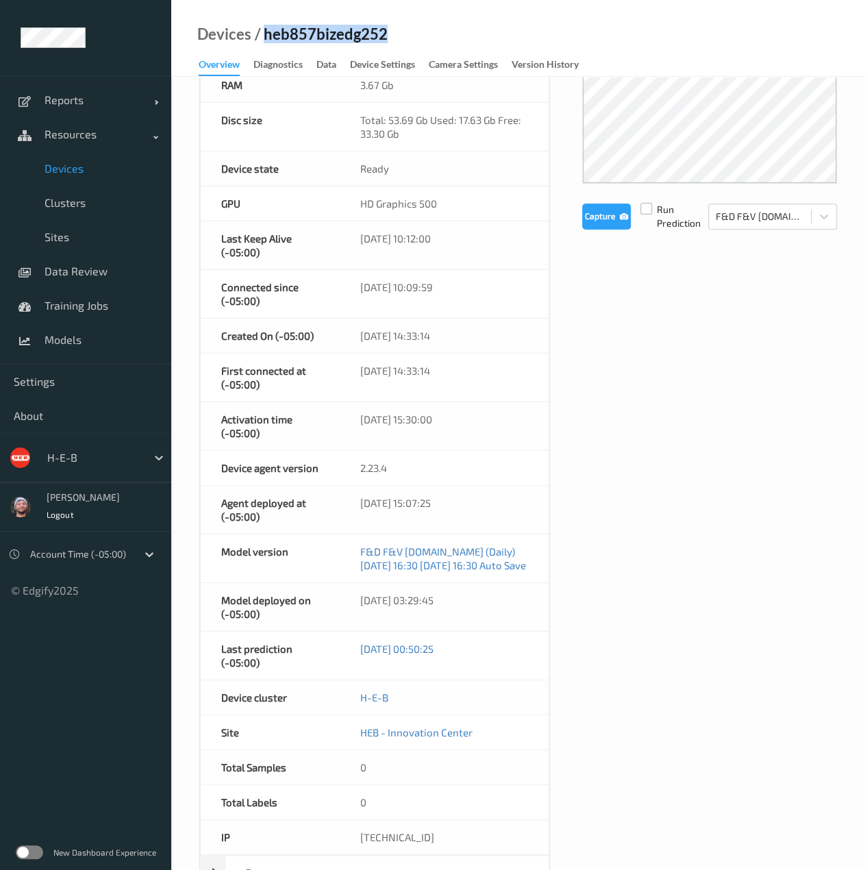
click at [647, 203] on label at bounding box center [647, 203] width 12 height 0
click at [579, 230] on div "Device Name heb857bizedg252 OS linux Platform debian Platform Version 12.10 Pla…" at bounding box center [518, 454] width 638 height 1015
click at [592, 227] on button "Capture" at bounding box center [606, 216] width 49 height 26
